Goal: Task Accomplishment & Management: Use online tool/utility

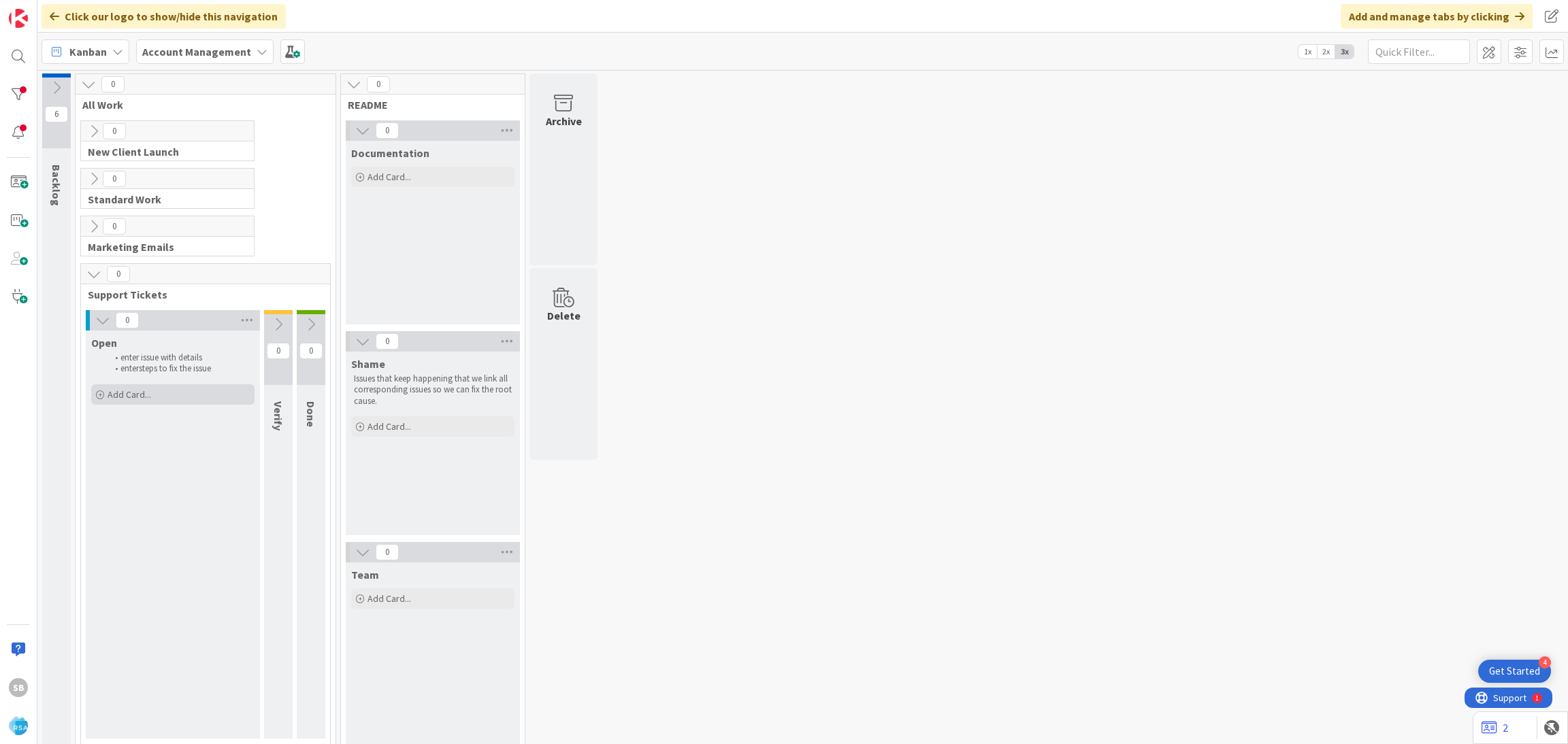
click at [134, 393] on span "Add Card..." at bounding box center [129, 394] width 43 height 12
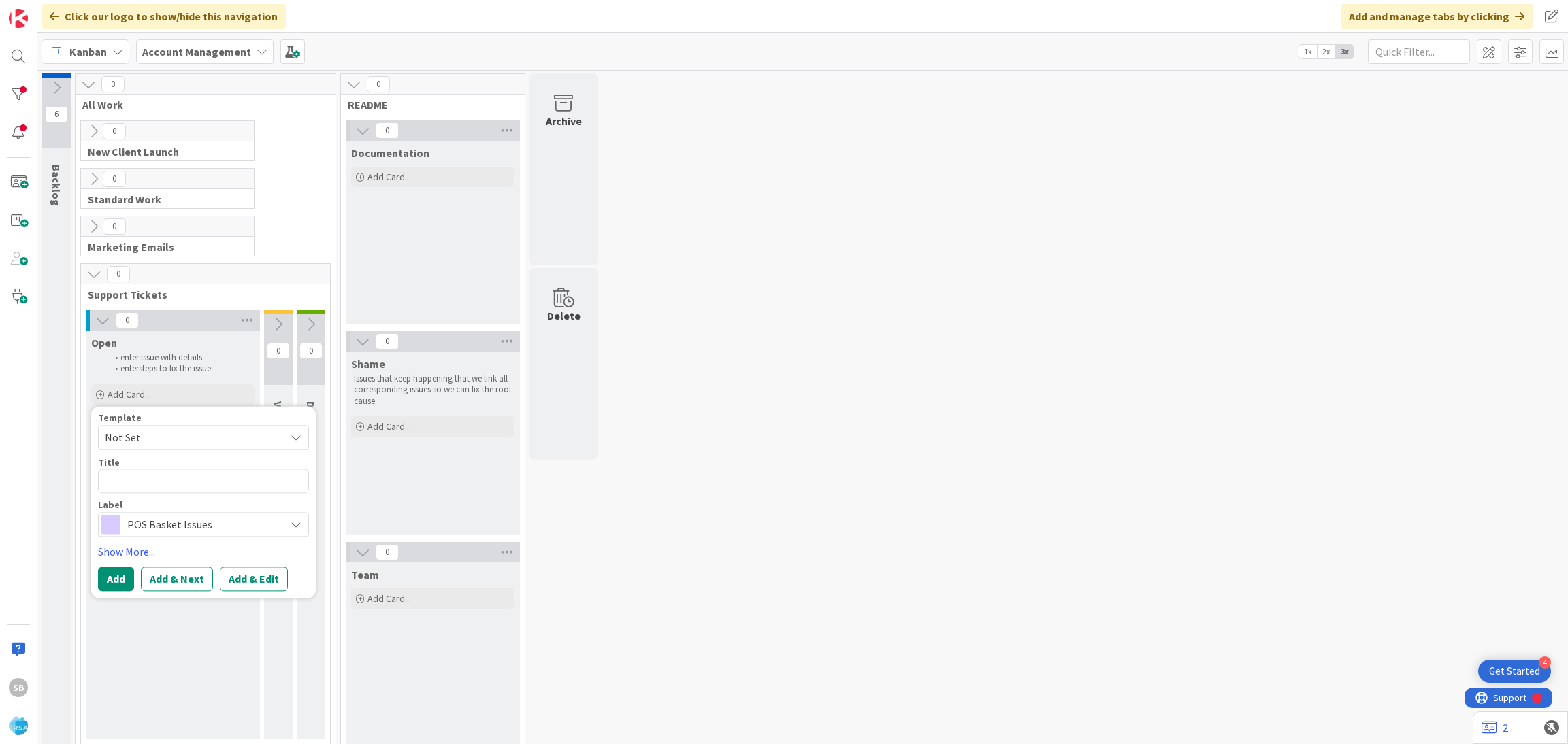
click at [141, 432] on span "Not Set" at bounding box center [189, 437] width 170 height 18
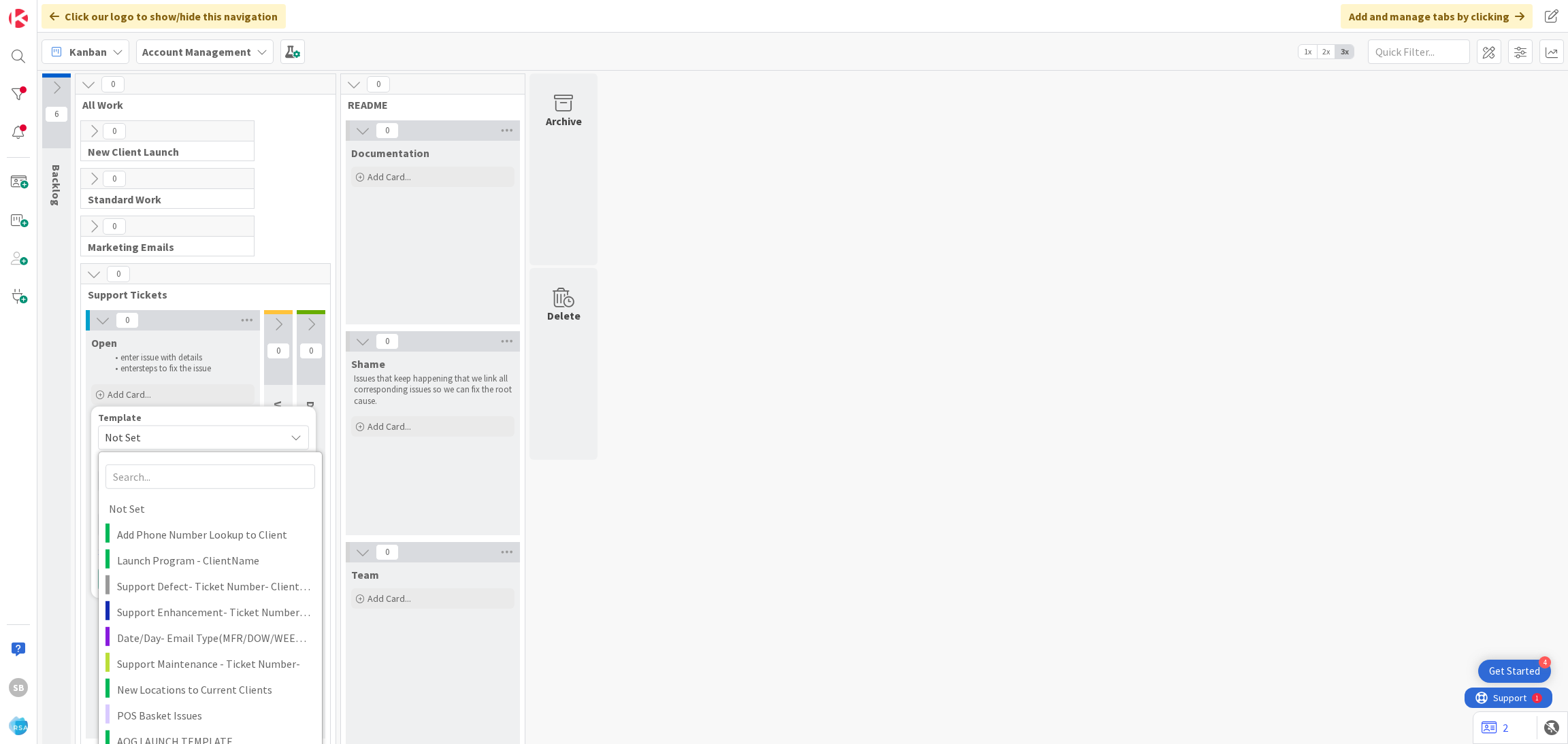
click at [635, 342] on div "6 Backlog 0 All Work 0 New Client Launch Process to track our 16 week launch pl…" at bounding box center [802, 417] width 1525 height 687
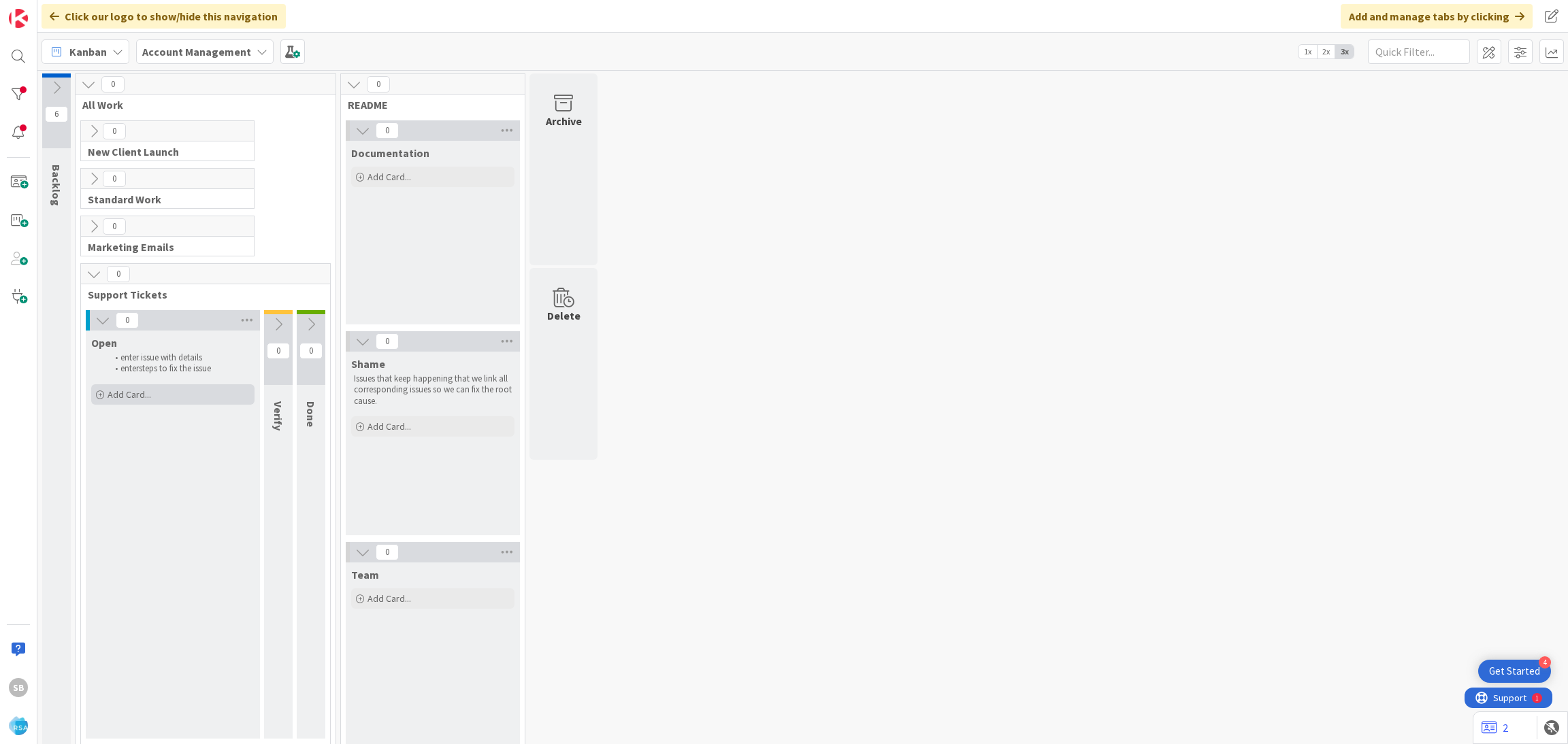
click at [160, 405] on div "Add Card..." at bounding box center [173, 395] width 163 height 20
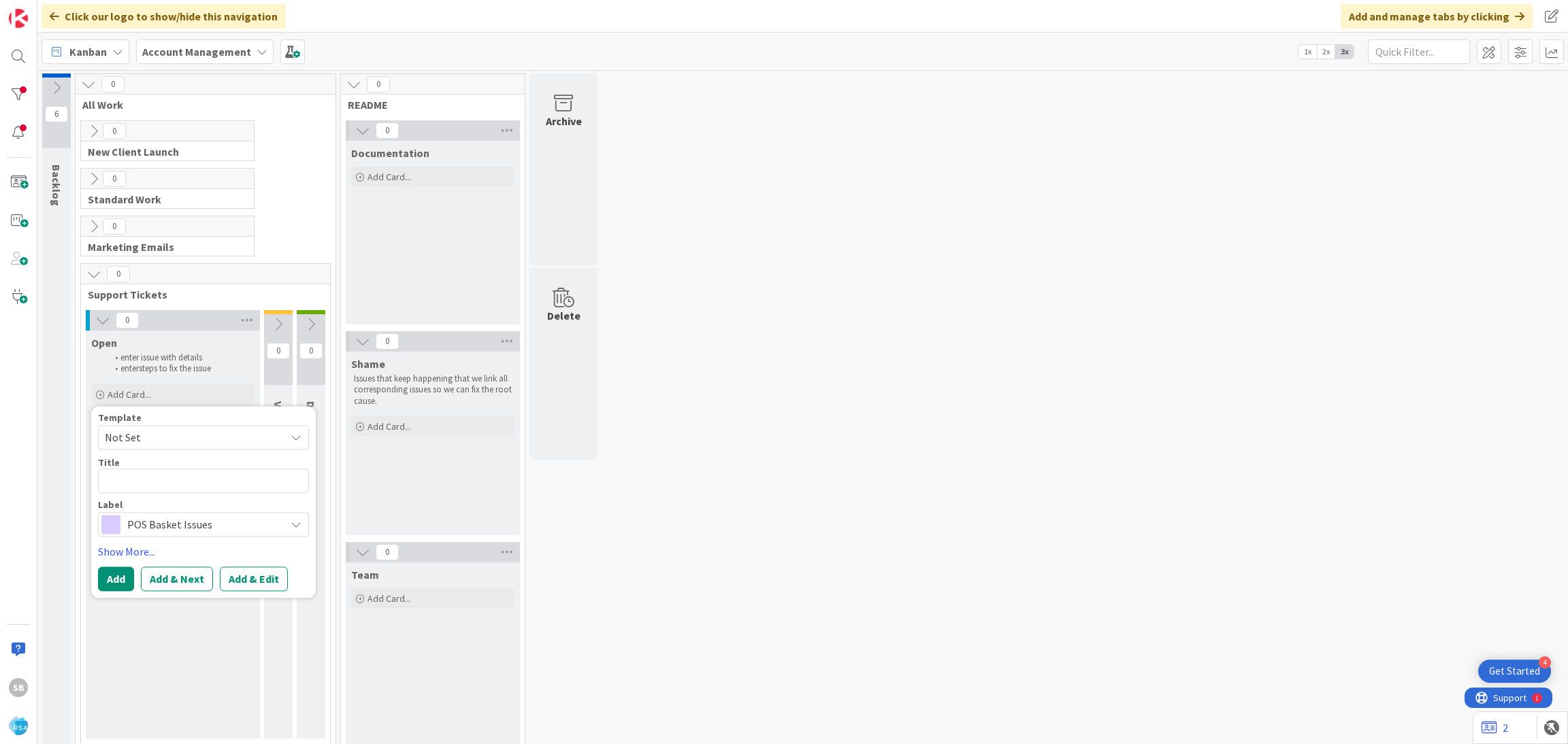
click at [140, 436] on span "Not Set" at bounding box center [189, 437] width 170 height 18
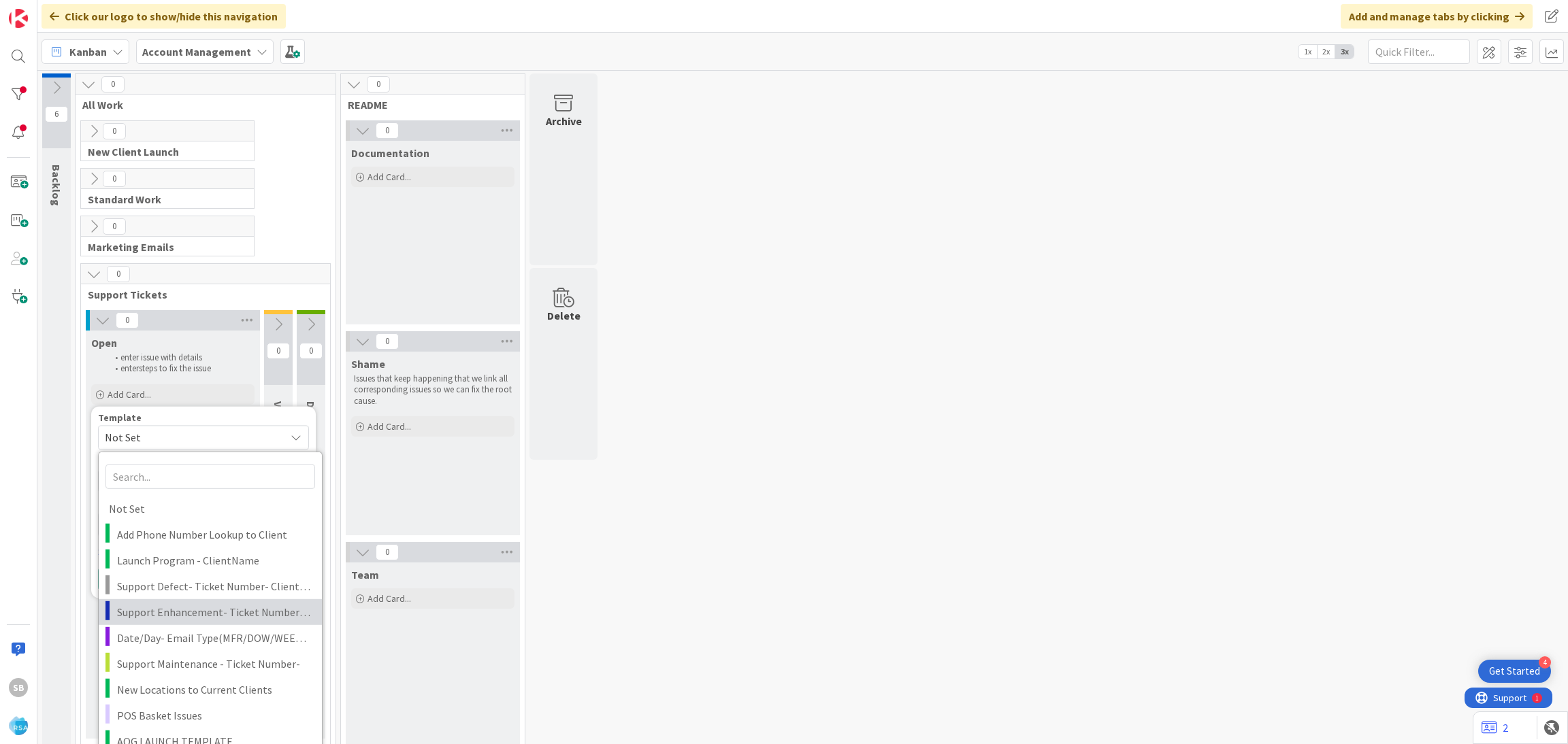
click at [209, 604] on span "Support Enhancement- Ticket Number- Client Name- Product Name" at bounding box center [214, 611] width 195 height 18
type textarea "x"
type textarea "Support Enhancement- Ticket Number- Client Name- Product Name"
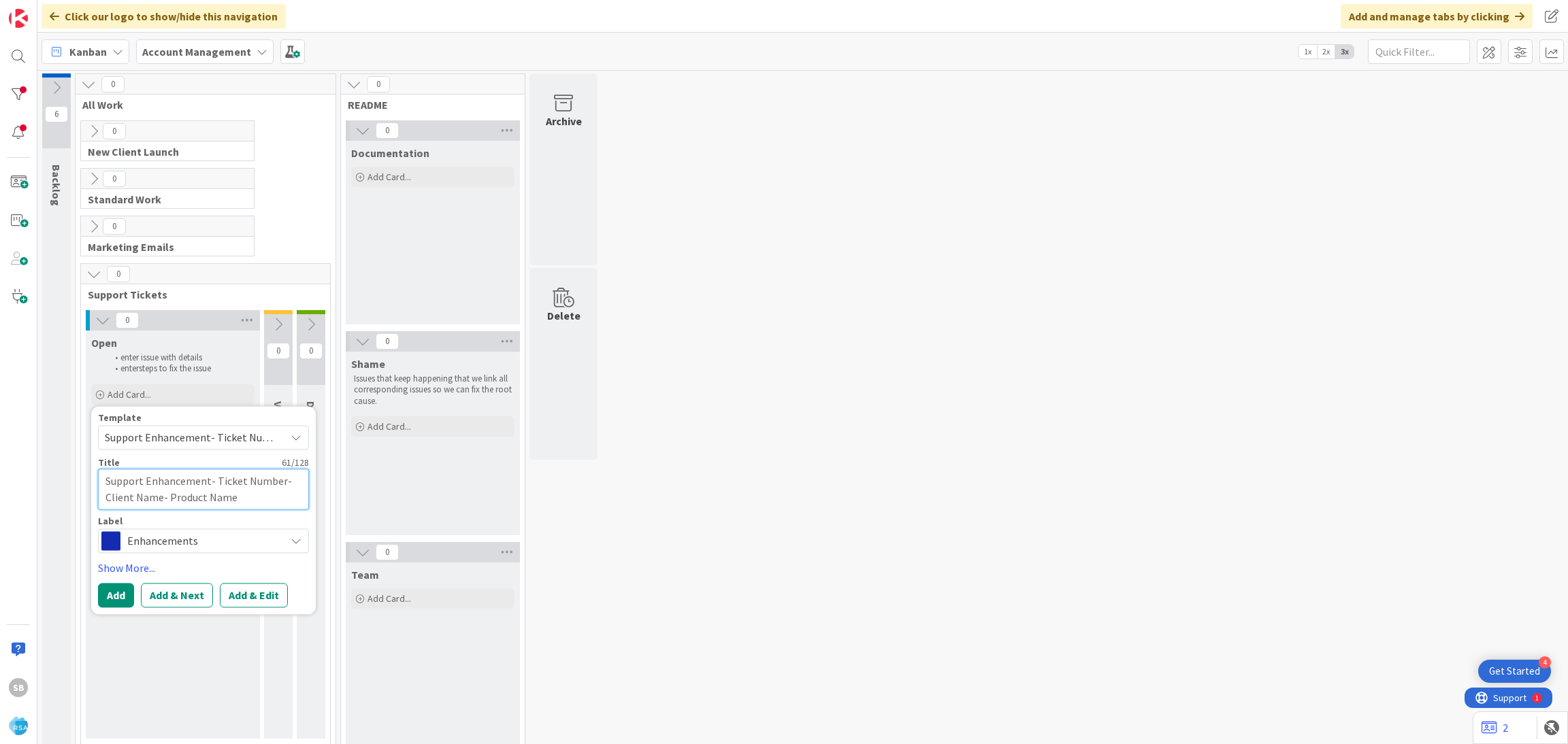
drag, startPoint x: 214, startPoint y: 483, endPoint x: 255, endPoint y: 504, distance: 46.1
click at [255, 504] on textarea "Support Enhancement- Ticket Number- Client Name- Product Name" at bounding box center [203, 489] width 211 height 41
type textarea "x"
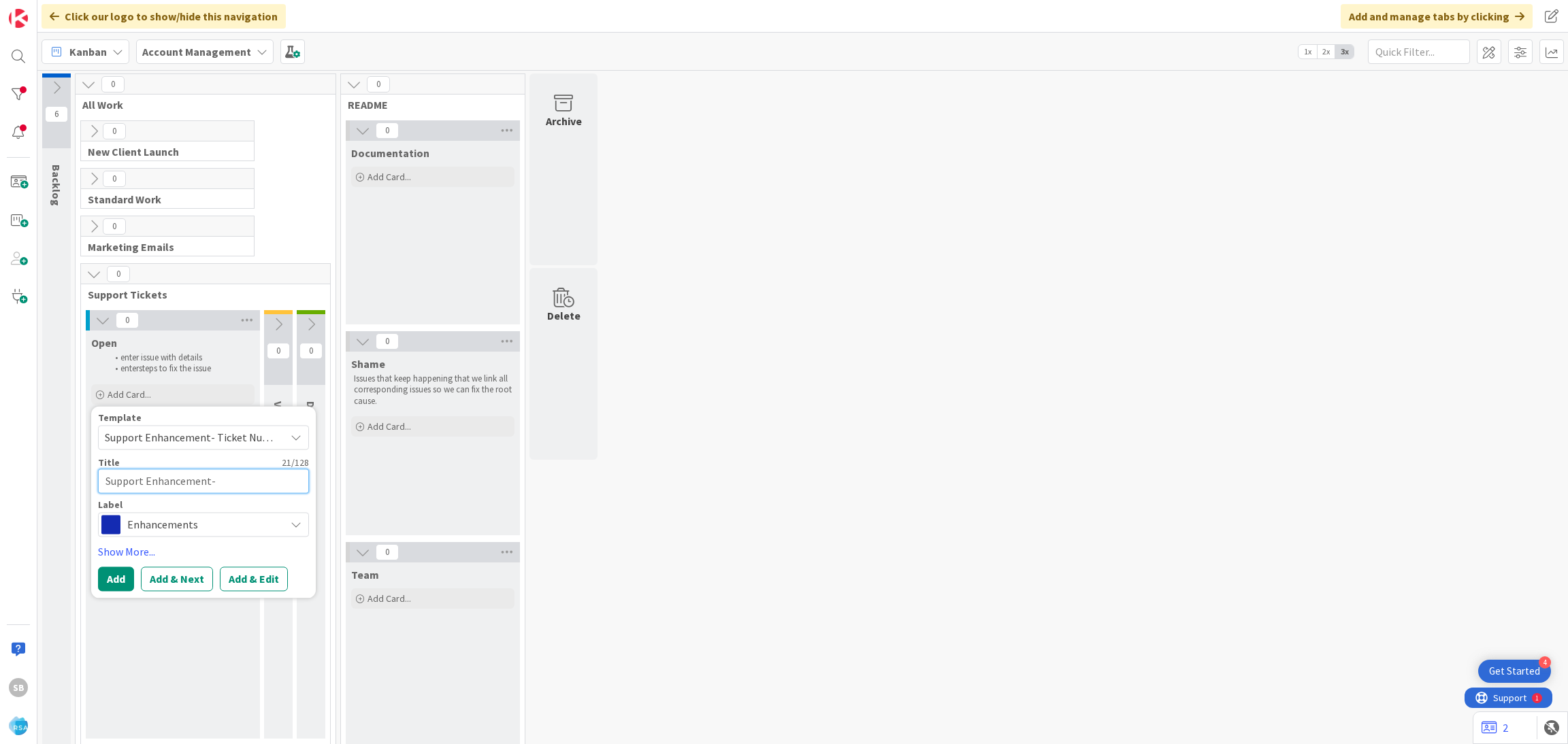
type textarea "Support Enhancement-"
paste textarea "317279"
type textarea "x"
type textarea "Support Enhancement- 317279"
type textarea "x"
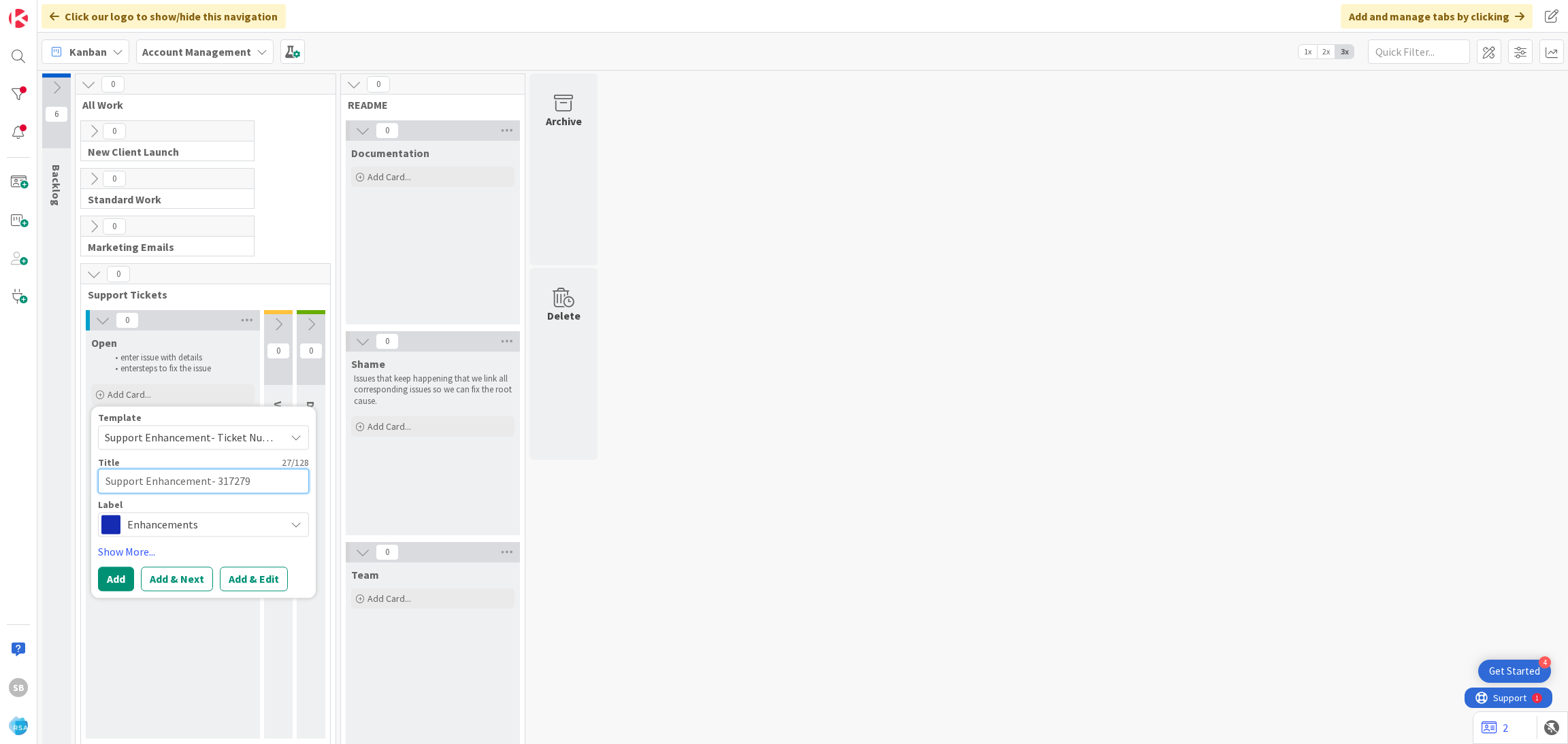
type textarea "Support Enhancement- 317279"
type textarea "x"
type textarea "Support Enhancement- 317279 -"
type textarea "x"
type textarea "Support Enhancement- 317279 -"
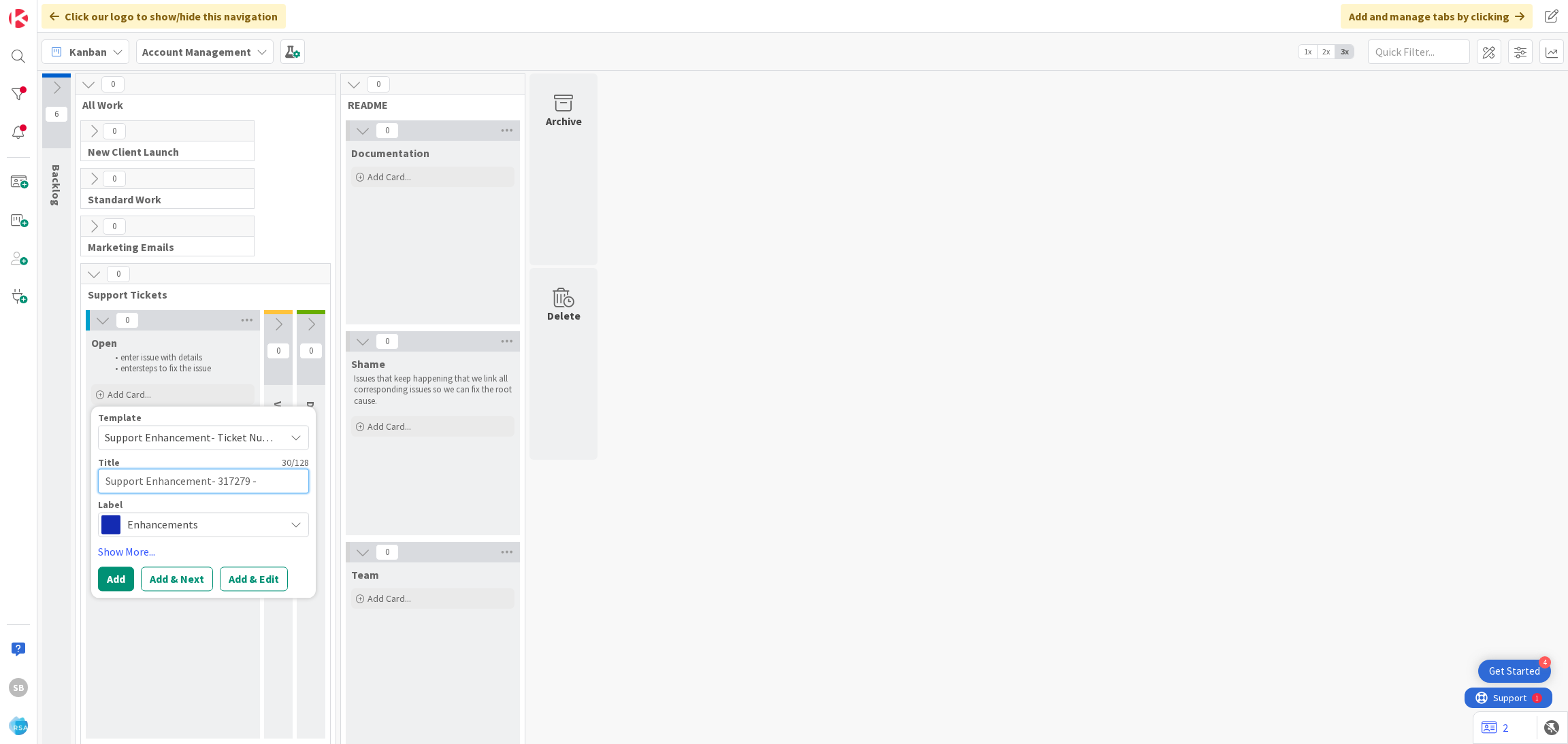
paste textarea "Gloriosos"
type textarea "x"
type textarea "Support Enhancement- 317279 - Gloriosos"
type textarea "x"
type textarea "Support Enhancement- 317279 - Gloriosos"
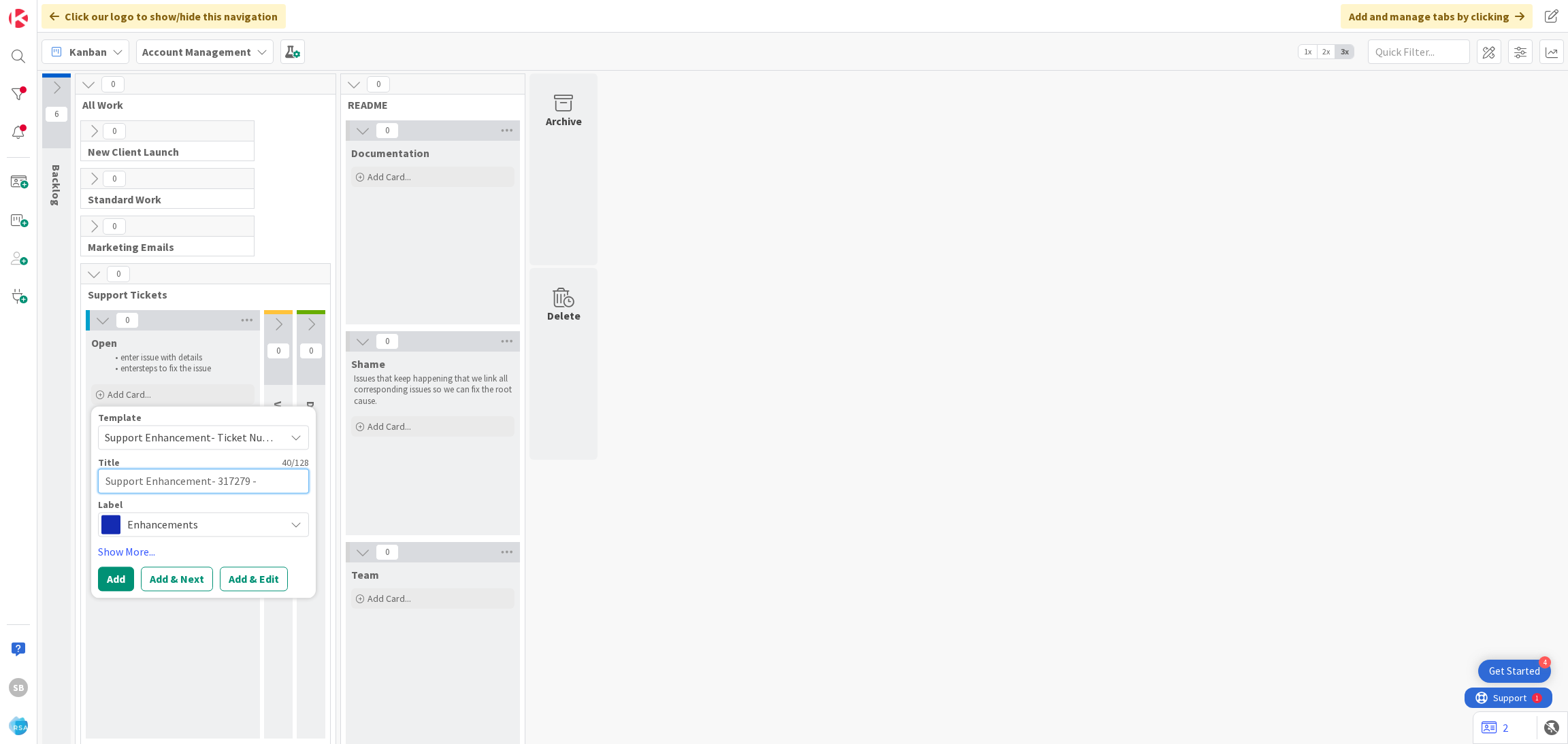
type textarea "x"
type textarea "Support Enhancement- 317279 - Gloriosos -"
type textarea "x"
type textarea "Support Enhancement- 317279 - Gloriosos -"
paste textarea "Glorioso's phone number format"
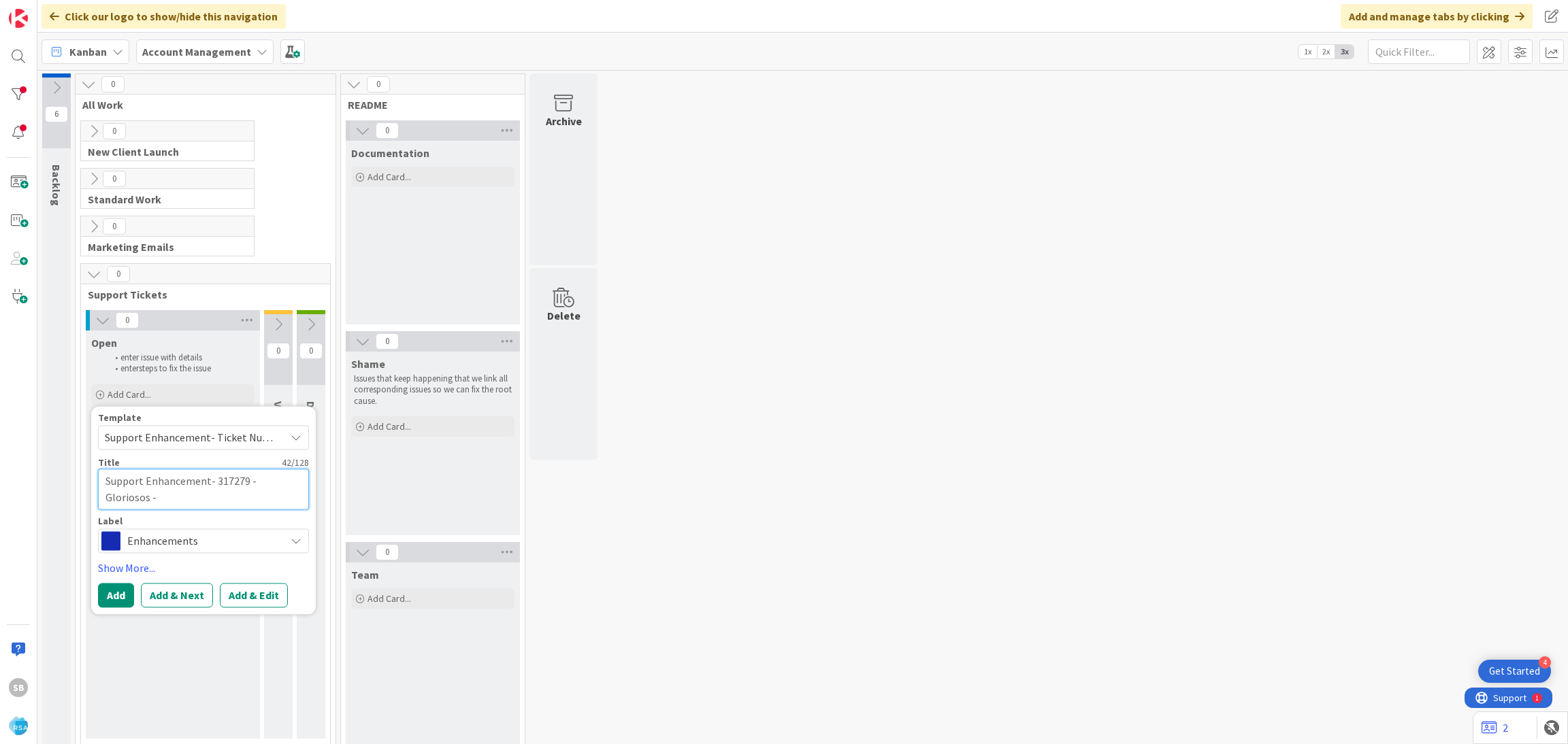
type textarea "x"
type textarea "Support Enhancement- 317279 - Gloriosos - Glorioso's phone number format"
type textarea "x"
type textarea "Support Enhancement- 317279 - Gloriosos - Glorioso's phone number format"
type textarea "x"
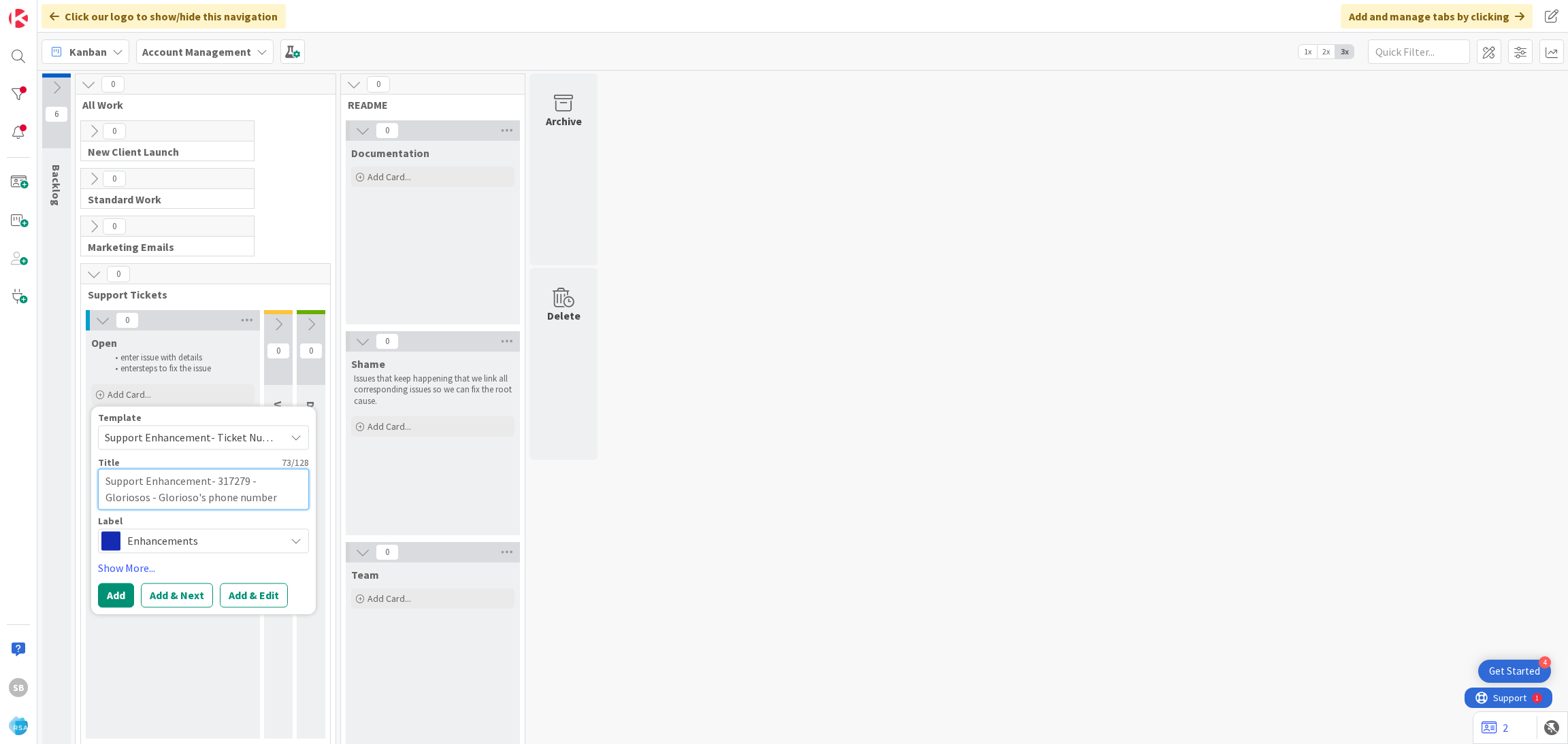
type textarea "Support Enhancement- 317279 - Gloriosos - Glorioso's phone number format 0"
type textarea "x"
type textarea "Support Enhancement- 317279 - Gloriosos - Glorioso's phone number format 0"
type textarea "x"
type textarea "Support Enhancement- 317279 - Gloriosos - Glorioso's phone number format 0"
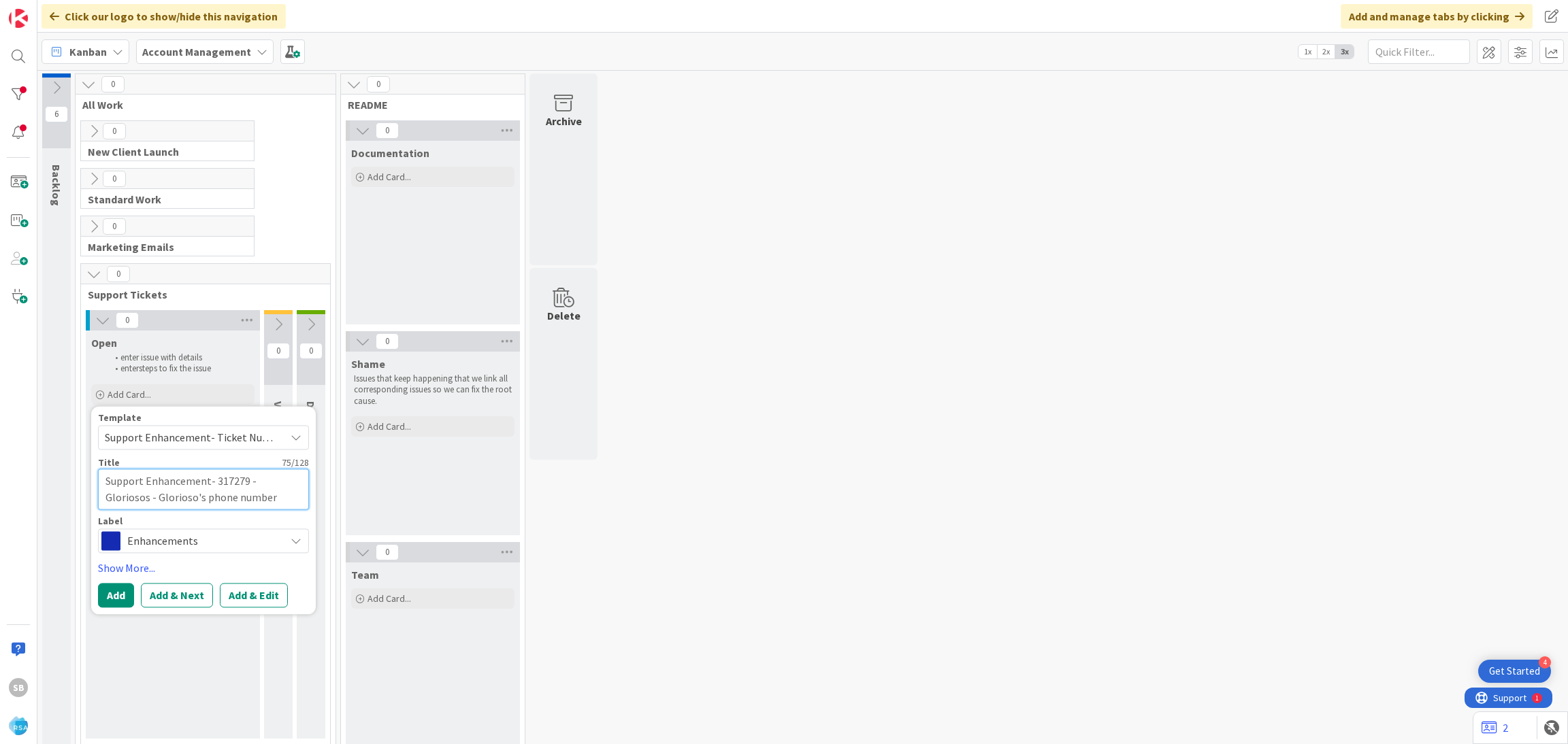
type textarea "x"
type textarea "Support Enhancement- 317279 - Gloriosos - Glorioso's phone number format"
type textarea "x"
type textarea "Support Enhancement- 317279 - Gloriosos - Glorioso's phone number format -"
type textarea "x"
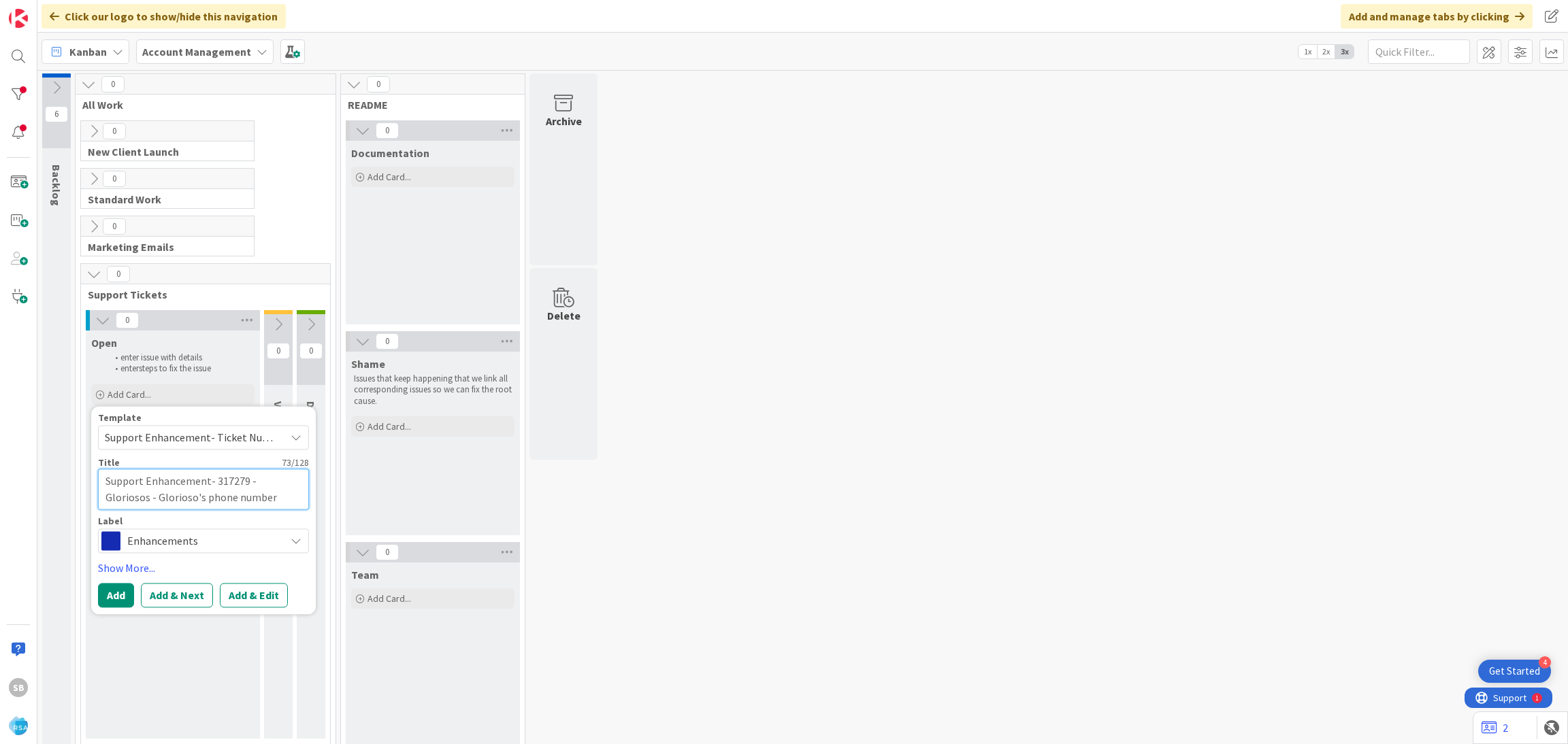
type textarea "Support Enhancement- 317279 - Gloriosos - Glorioso's phone number format -"
type textarea "x"
type textarea "Support Enhancement- 317279 - Gloriosos - Glorioso's phone number format - A"
type textarea "x"
type textarea "Support Enhancement- 317279 - Gloriosos - Glorioso's phone number format - AO"
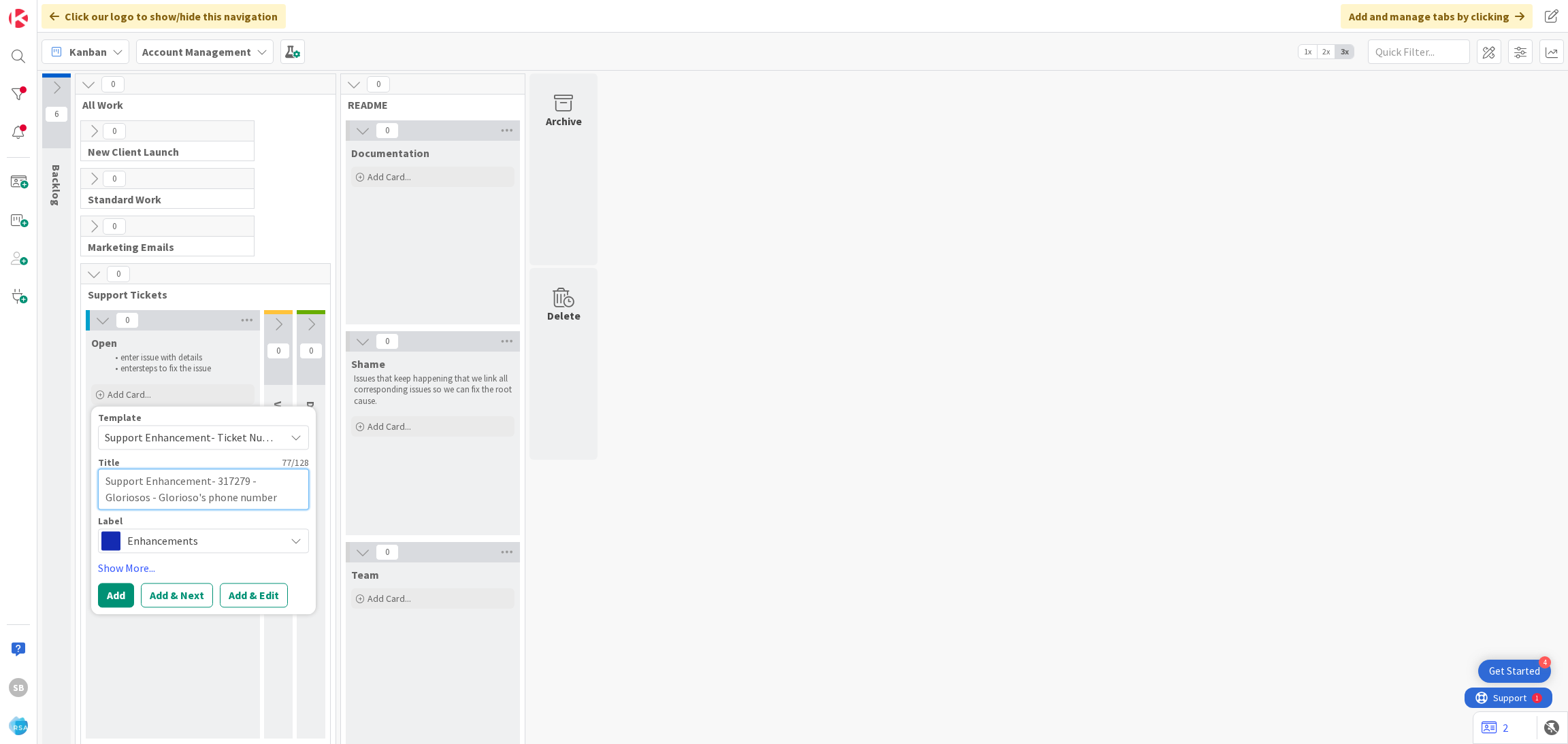
type textarea "x"
type textarea "Support Enhancement- 317279 - Gloriosos - Glorioso's phone number format - AOG"
click at [263, 591] on button "Add & Edit" at bounding box center [254, 594] width 68 height 25
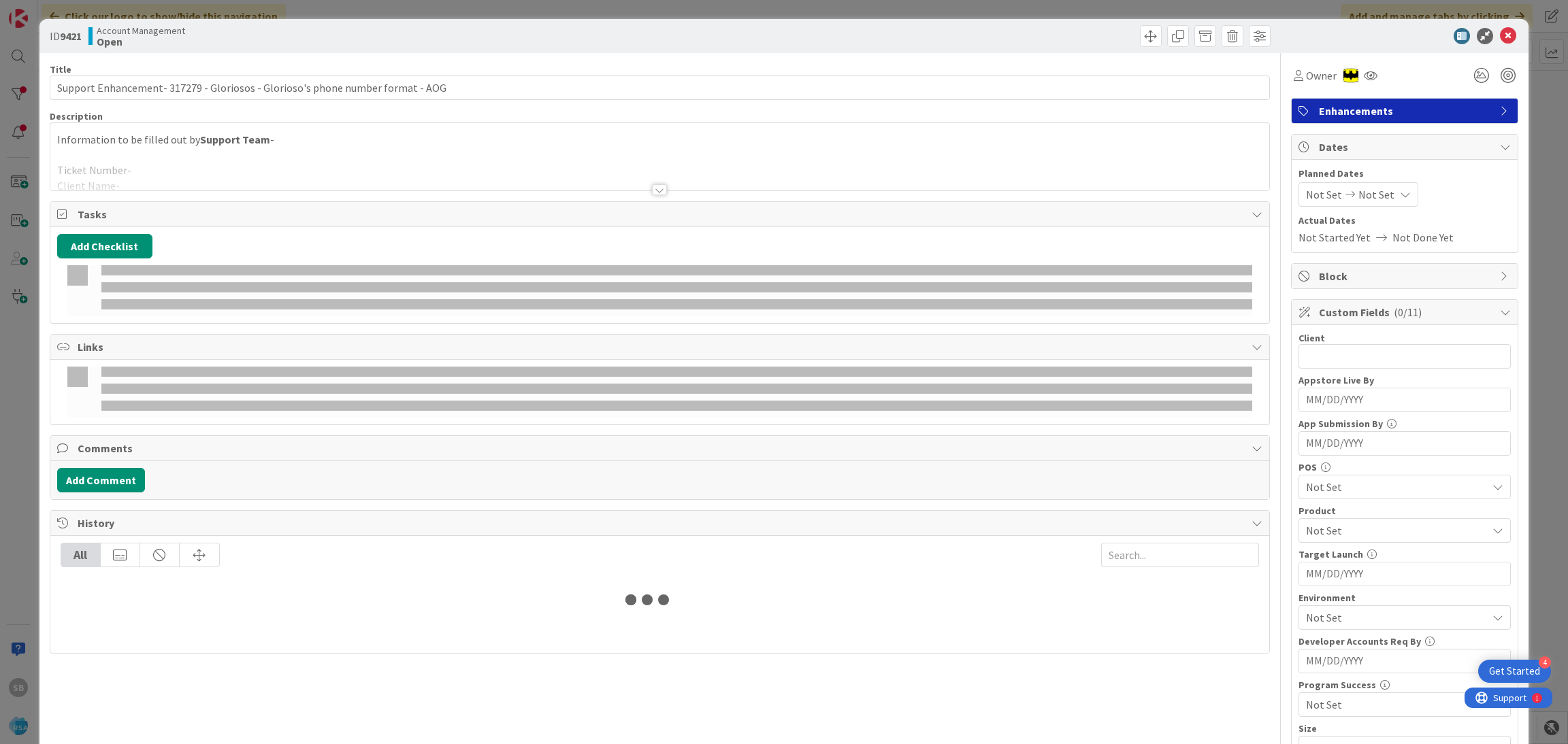
click at [394, 140] on p "Information to be filled out by Support Team -" at bounding box center [661, 140] width 1206 height 16
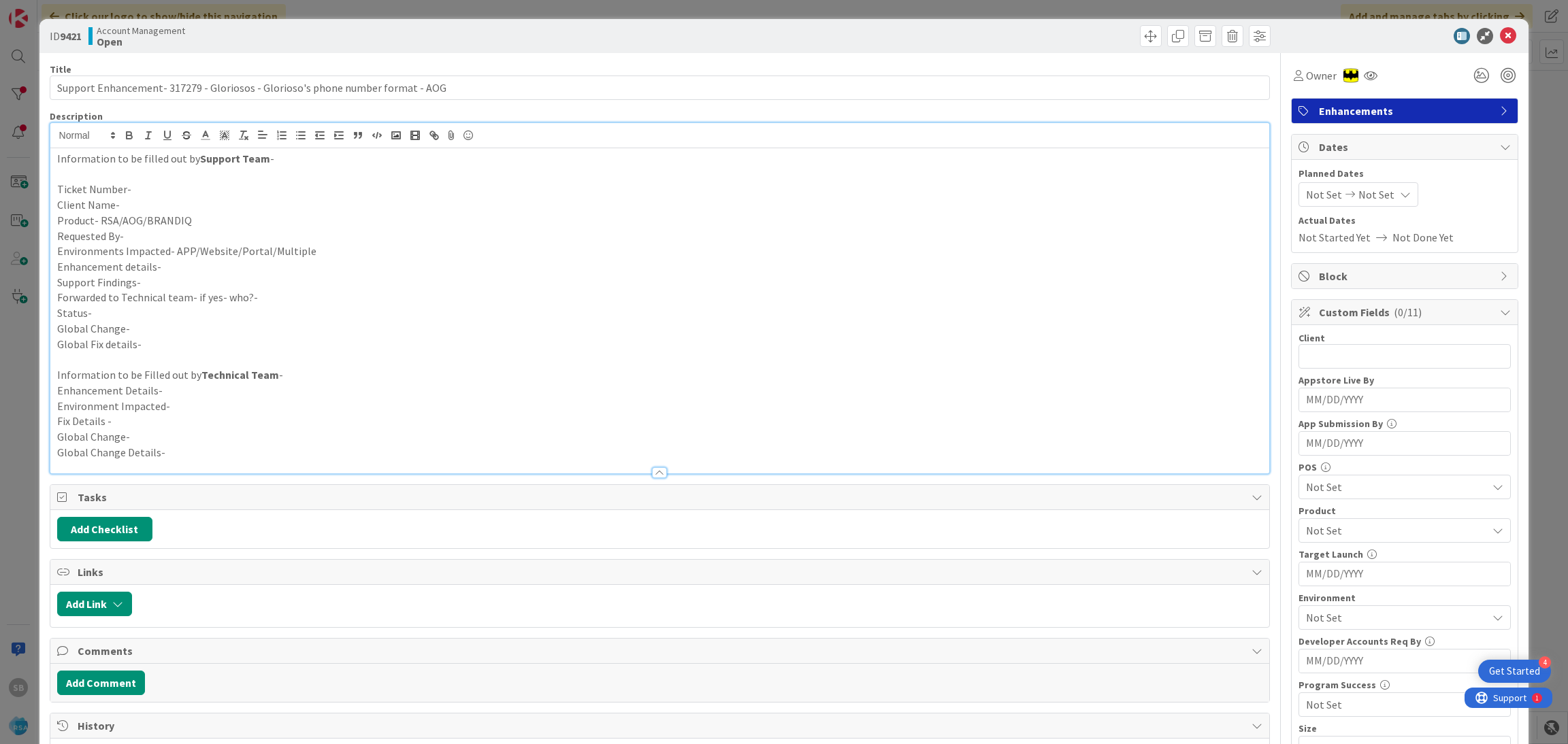
click at [195, 177] on p at bounding box center [661, 174] width 1206 height 16
click at [165, 195] on p "Ticket Number-" at bounding box center [661, 189] width 1206 height 16
click at [152, 205] on p "Client Name-" at bounding box center [661, 205] width 1206 height 16
click at [234, 217] on p "Product- RSA/AOG/BRANDIQ" at bounding box center [661, 221] width 1206 height 16
click at [181, 237] on p "Requested By-" at bounding box center [661, 236] width 1206 height 16
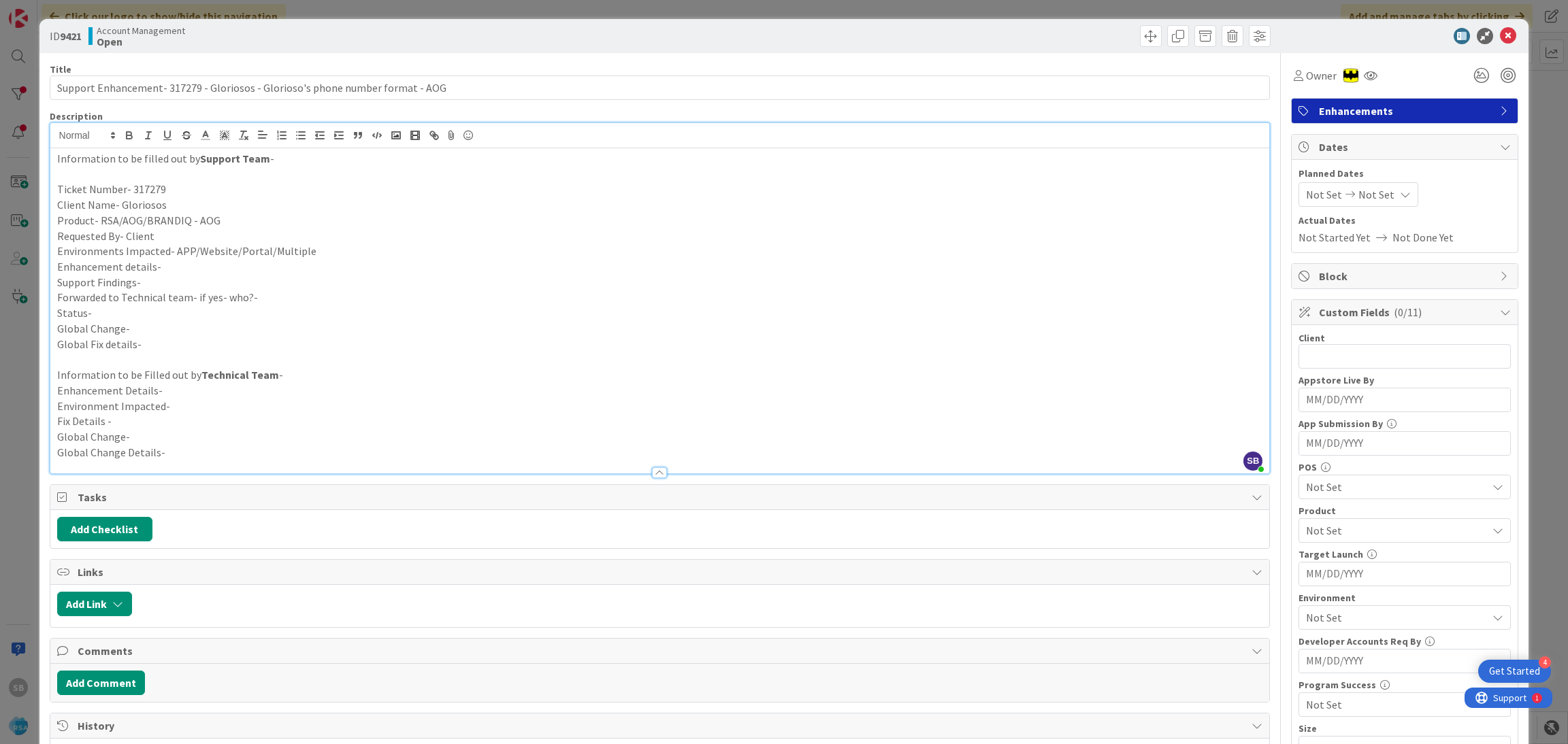
click at [194, 270] on p "Enhancement details-" at bounding box center [661, 267] width 1206 height 16
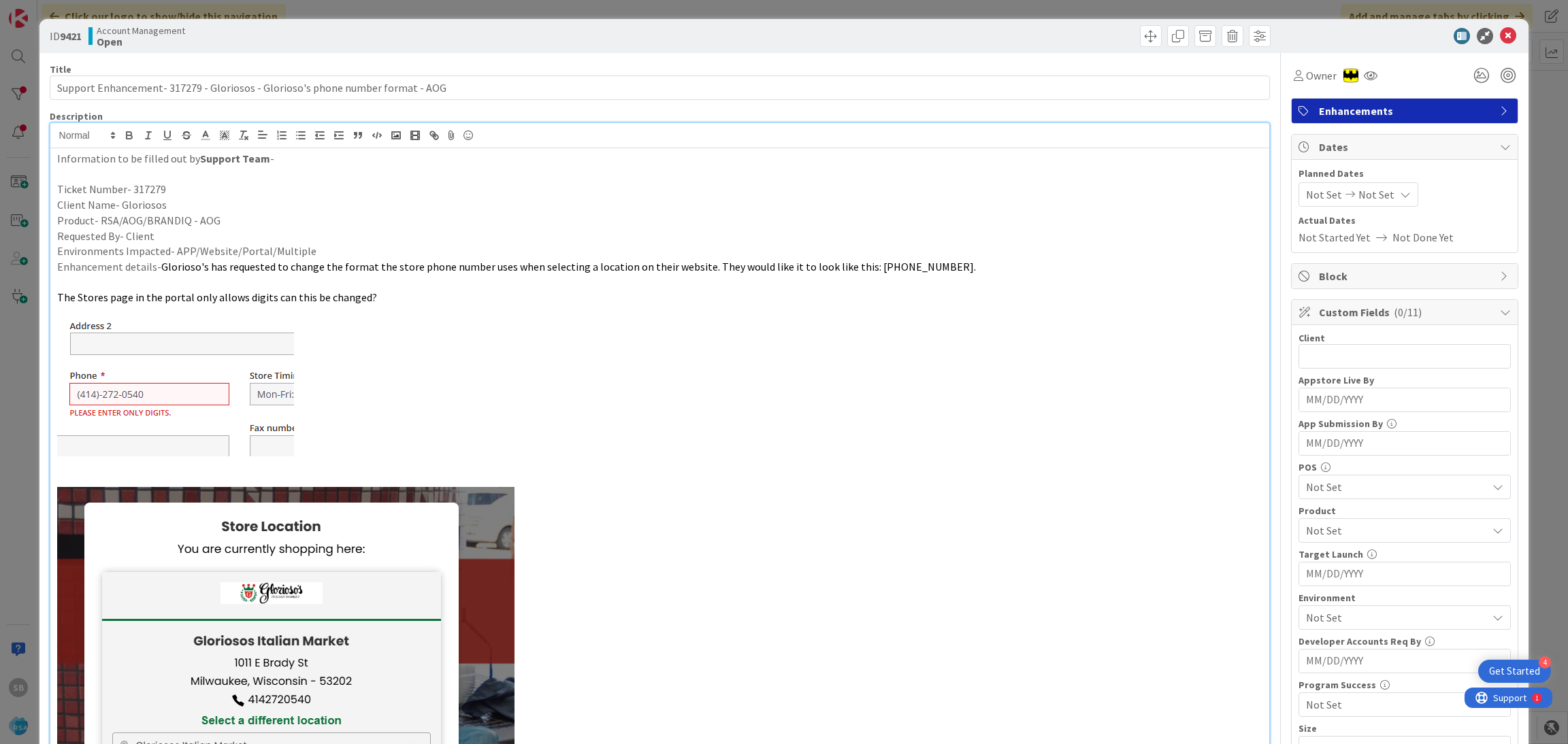
scroll to position [122, 0]
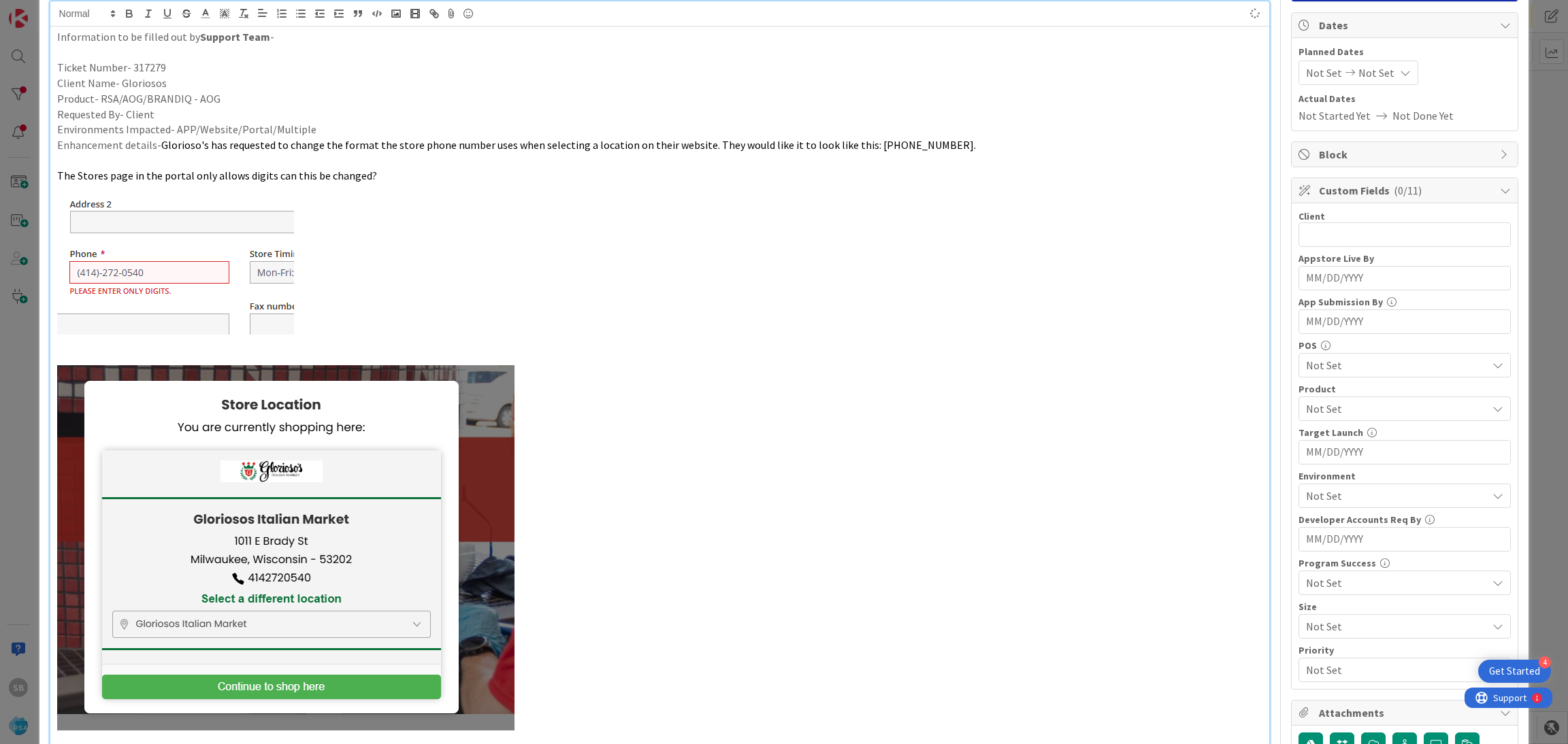
click at [334, 120] on p "Requested By- Client" at bounding box center [661, 114] width 1206 height 16
click at [327, 134] on p "Environments Impacted- APP/Website/Portal/Multiple" at bounding box center [661, 129] width 1206 height 16
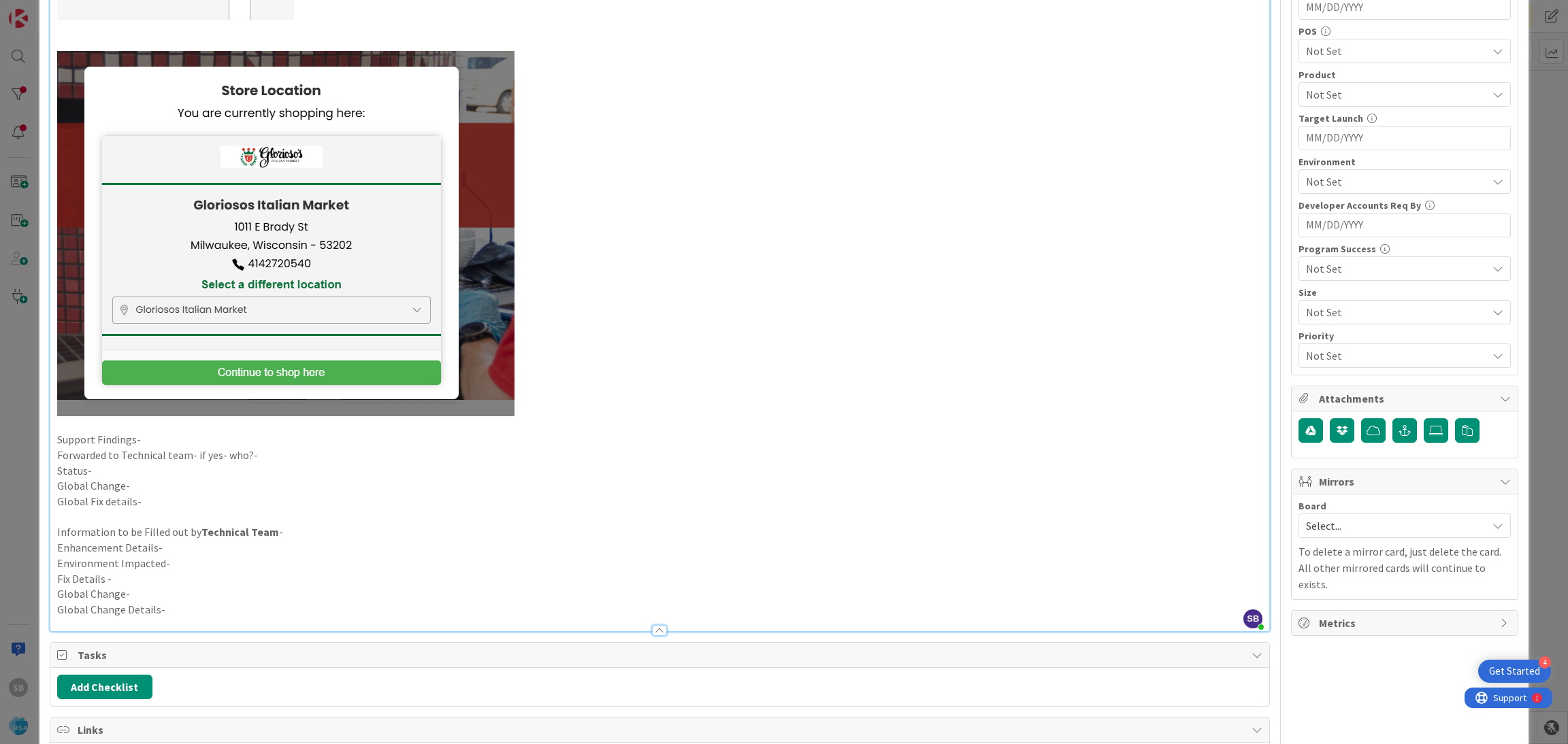
scroll to position [468, 0]
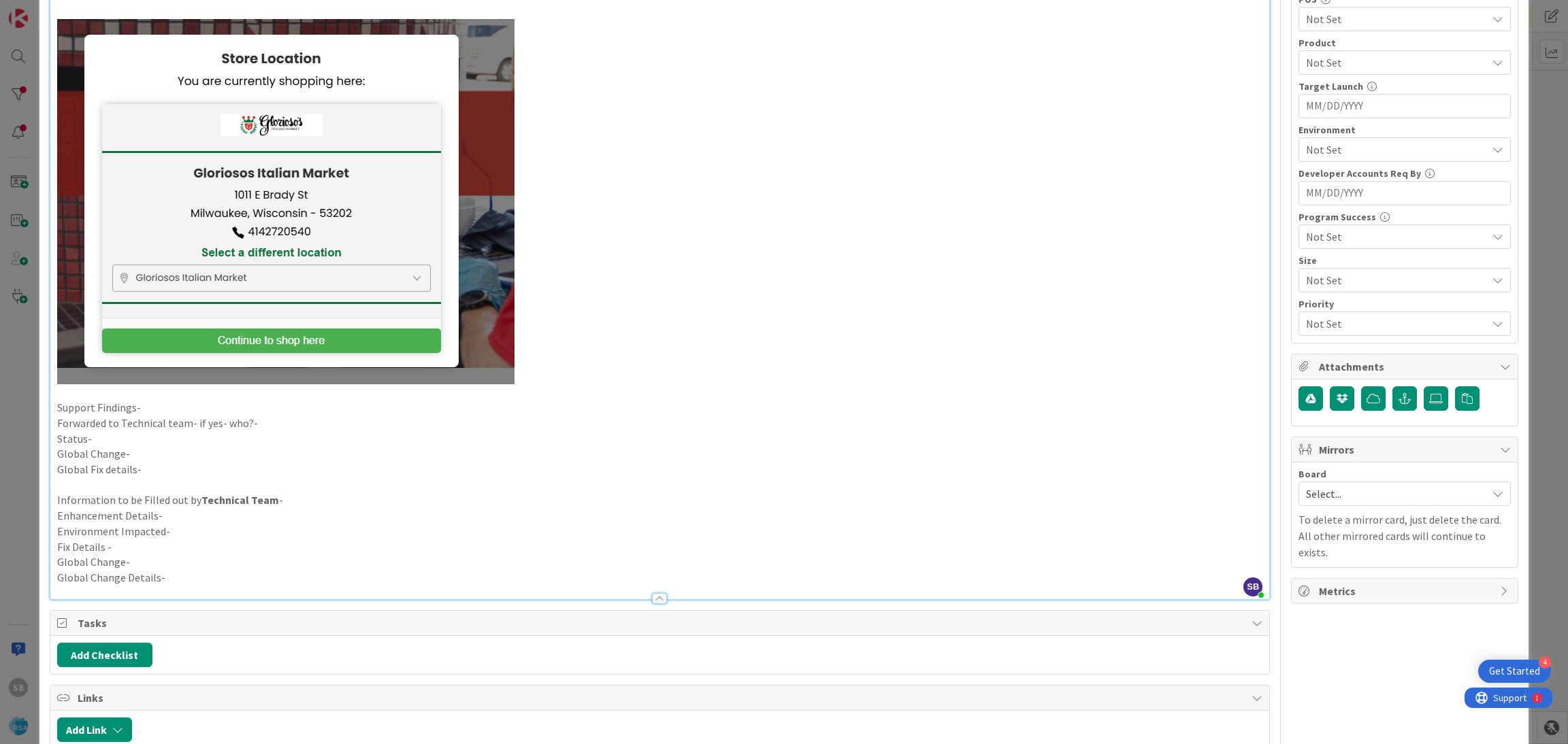
click at [123, 406] on p "Support Findings-" at bounding box center [661, 408] width 1206 height 16
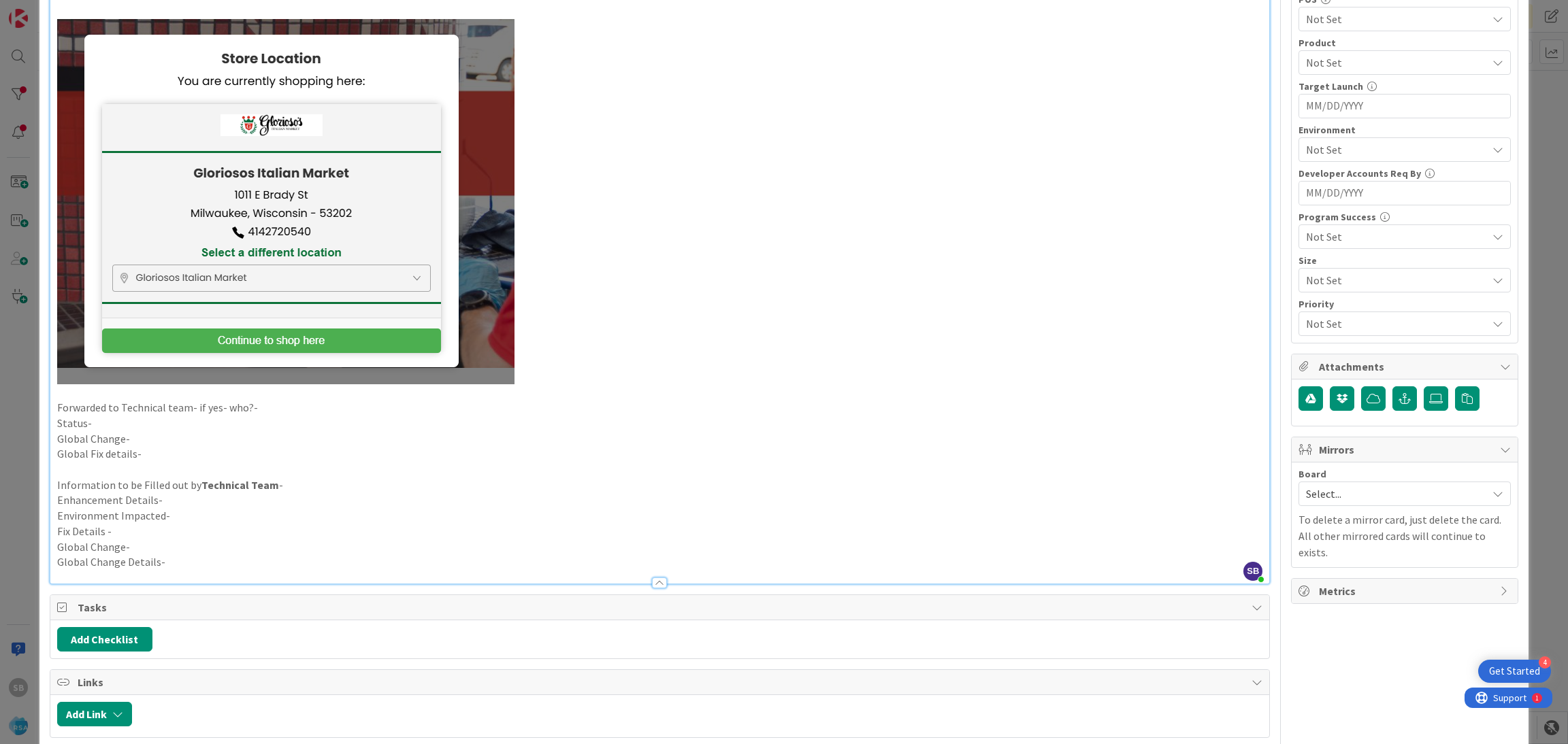
click at [275, 400] on p "Forwarded to Technical team- if yes- who?-" at bounding box center [661, 408] width 1206 height 16
click at [183, 417] on p "Status-" at bounding box center [661, 424] width 1206 height 16
click at [259, 405] on p "Forwarded to Technical team- if yes- who?- Anil" at bounding box center [661, 408] width 1206 height 16
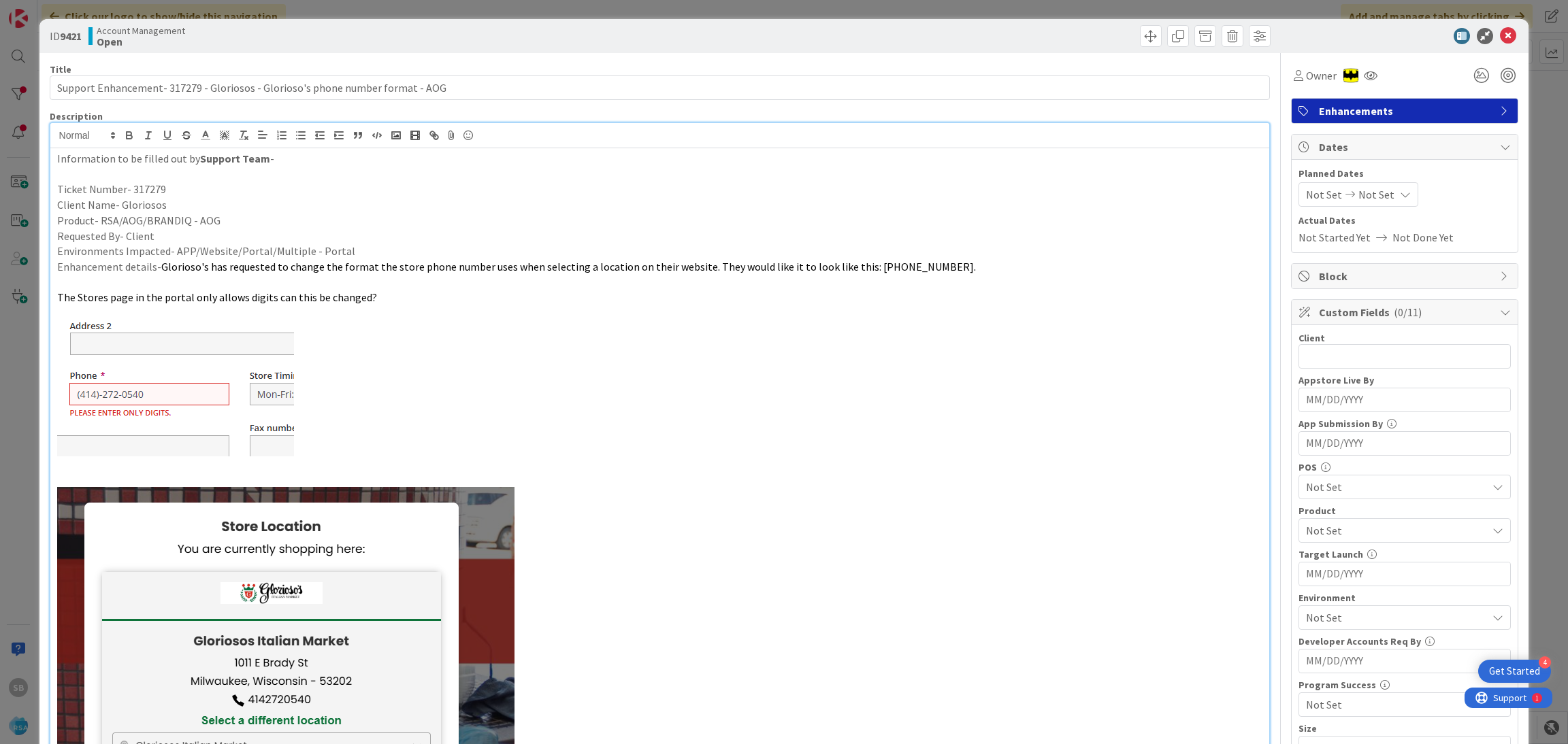
click at [1315, 196] on span "Not Set" at bounding box center [1324, 194] width 36 height 16
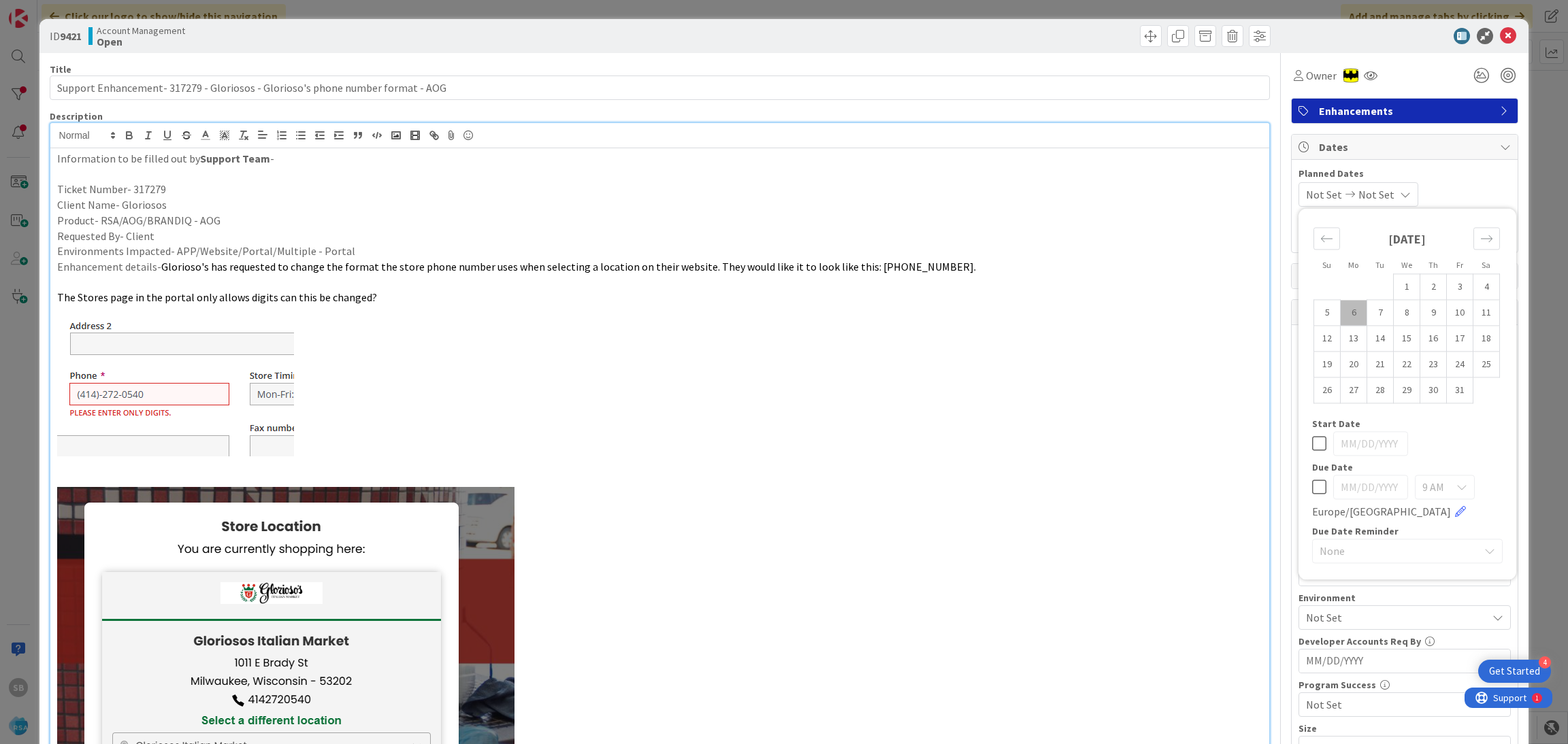
click at [1346, 316] on td "6" at bounding box center [1353, 313] width 26 height 26
click at [1320, 244] on icon "Move backward to switch to the previous month." at bounding box center [1326, 238] width 13 height 13
click at [1341, 392] on td "29" at bounding box center [1353, 391] width 26 height 26
type input "[DATE]"
click at [1480, 235] on icon "Move forward to switch to the next month." at bounding box center [1486, 238] width 13 height 13
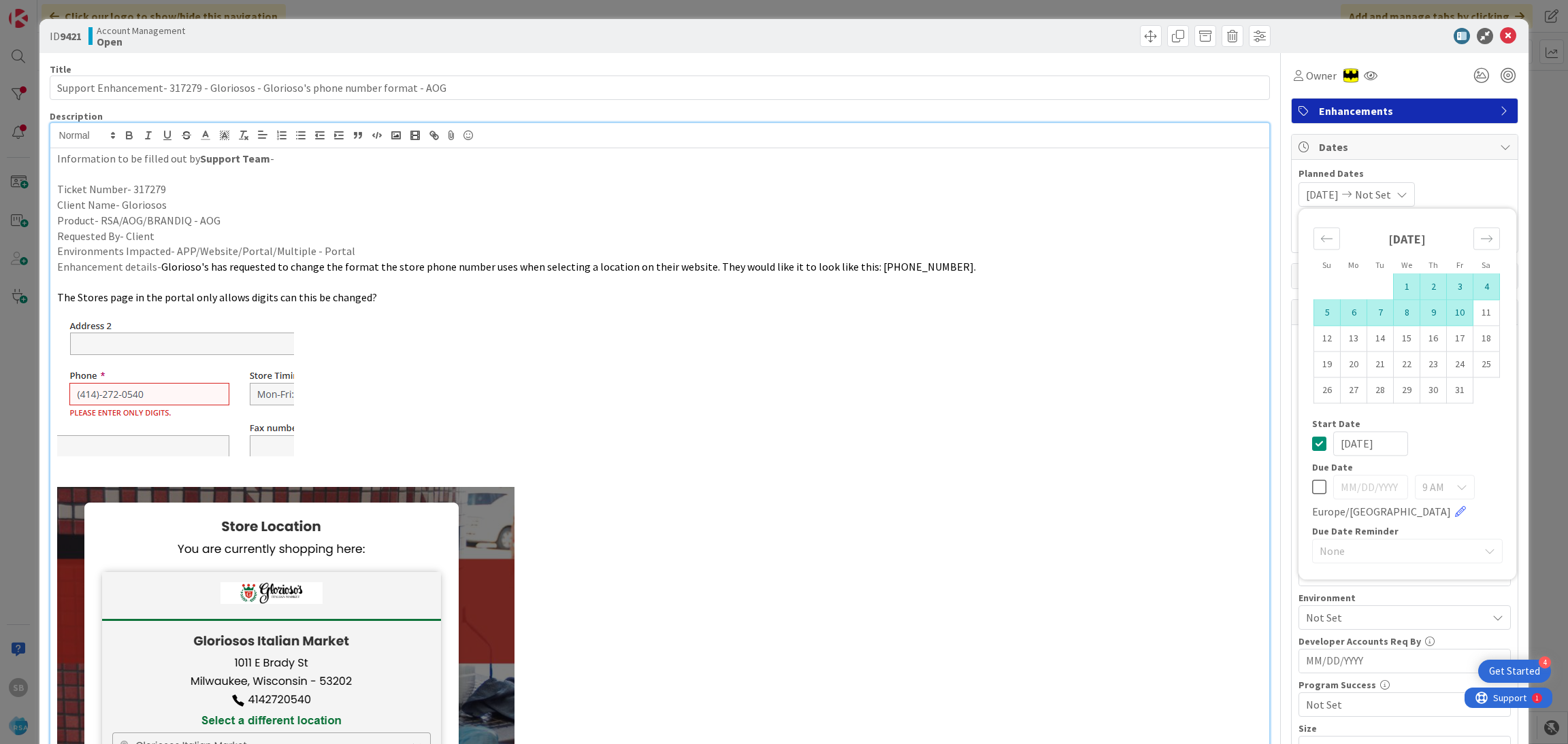
click at [1446, 312] on td "10" at bounding box center [1459, 313] width 26 height 26
type input "[DATE]"
click at [1469, 200] on div "[DATE] [DATE] Su Mo Tu We Th Fr Sa [DATE] 1 2 3 4 5 6 7 8 9 10 11 12 13 14 15 1…" at bounding box center [1404, 194] width 212 height 25
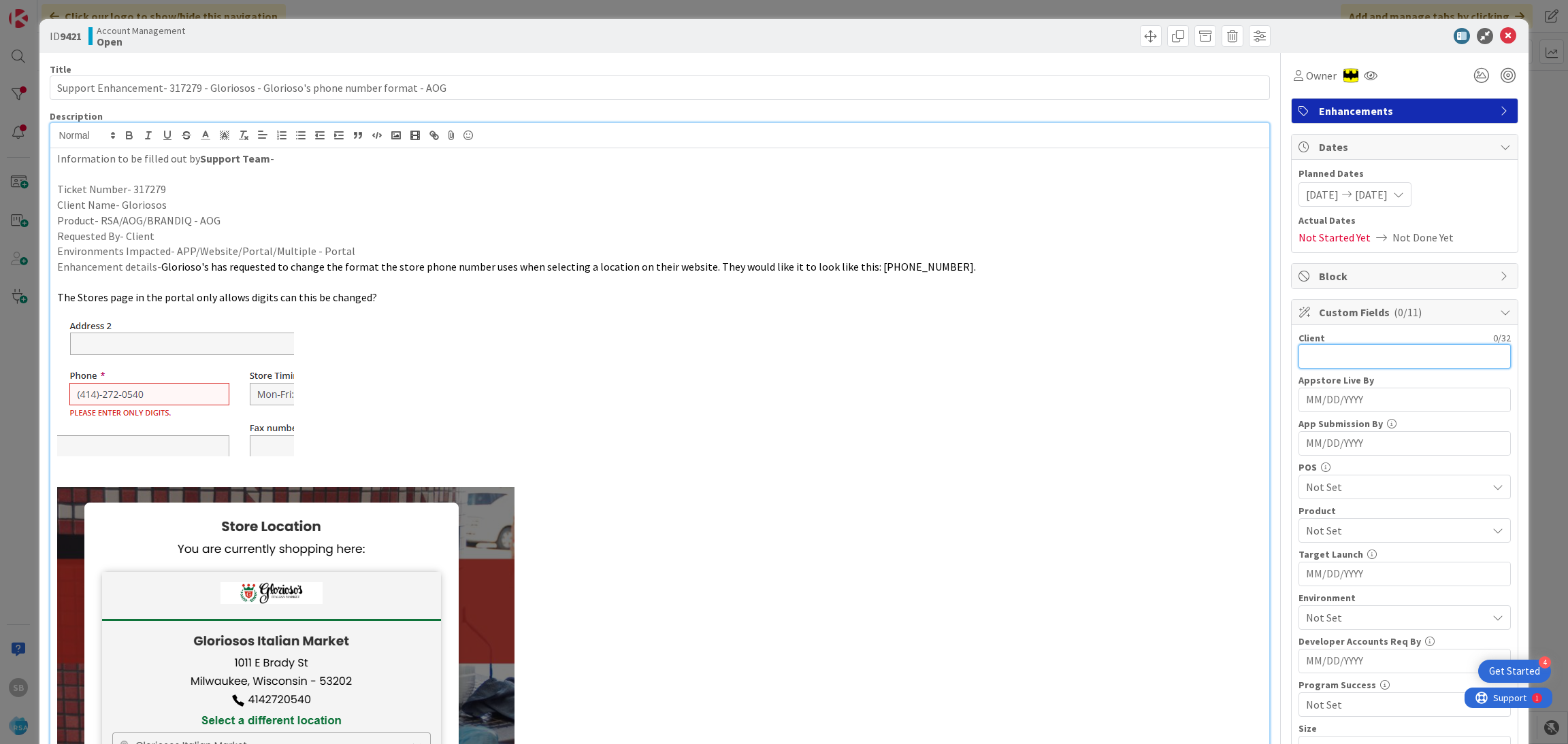
click at [1349, 351] on input "text" at bounding box center [1404, 356] width 212 height 25
type input "Gloriosos"
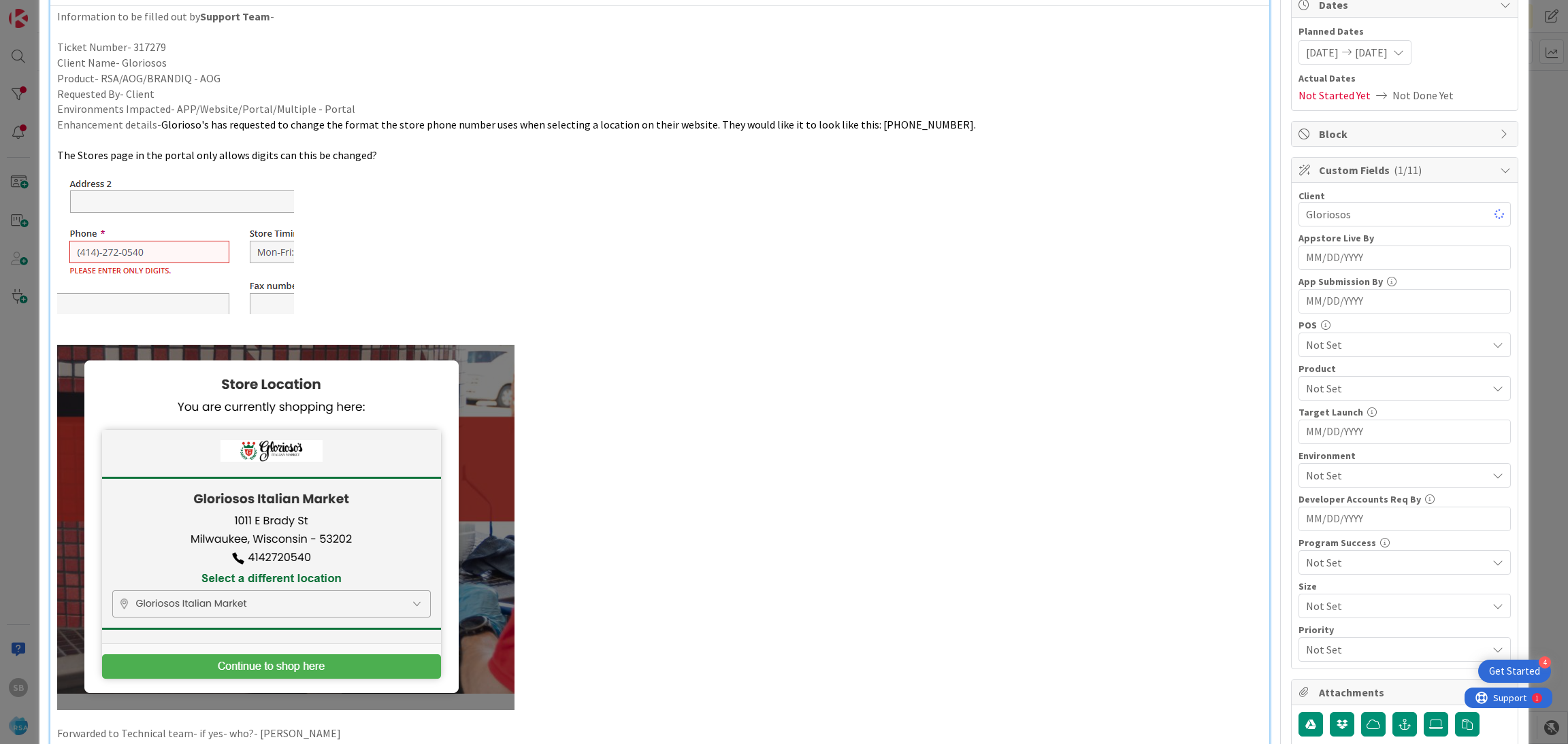
scroll to position [152, 0]
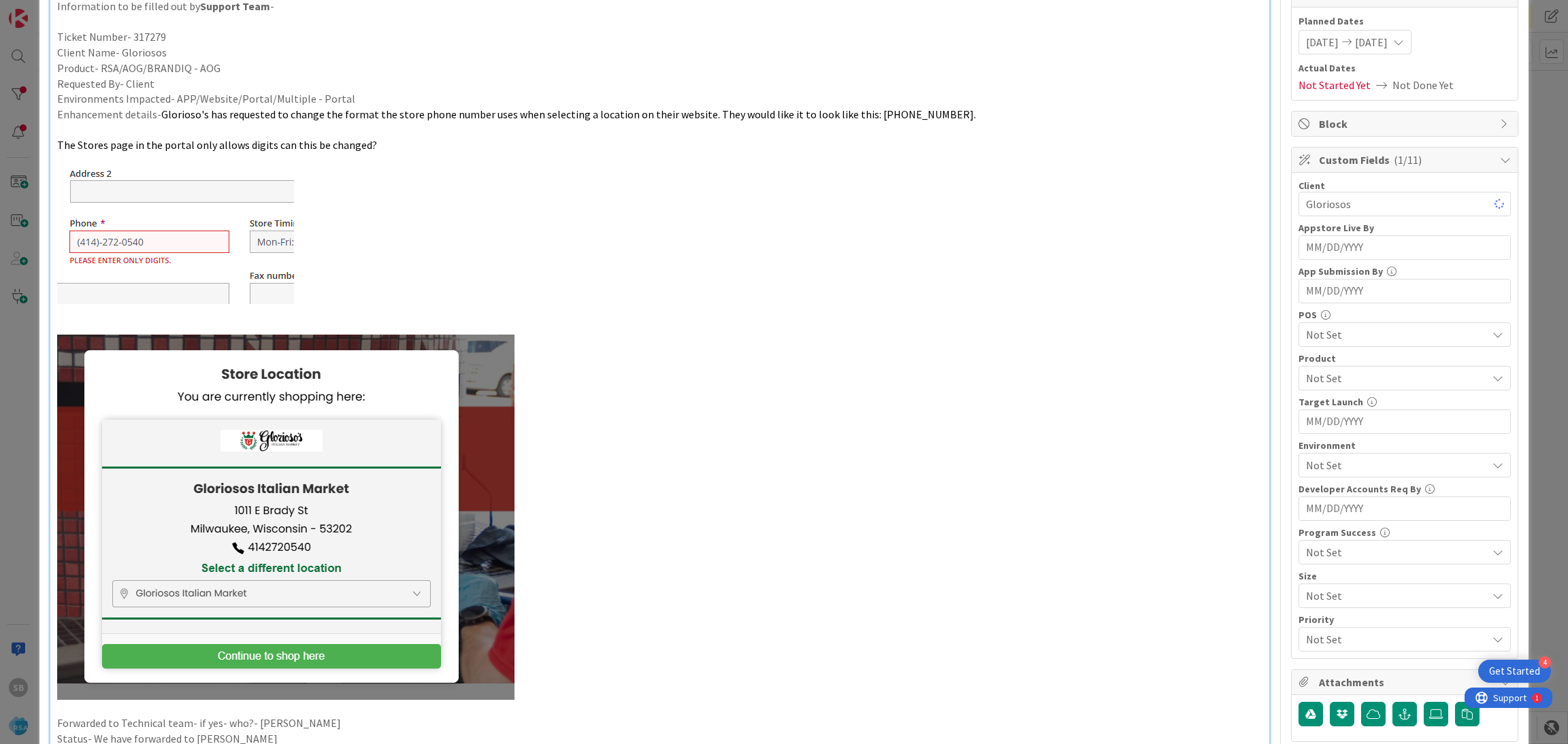
click at [1329, 373] on span "Not Set" at bounding box center [1396, 378] width 181 height 16
click at [1324, 434] on link "AOG" at bounding box center [1401, 435] width 217 height 25
click at [1354, 373] on span "AOG" at bounding box center [1396, 378] width 181 height 16
click at [1320, 470] on span "Not Set" at bounding box center [1396, 465] width 181 height 16
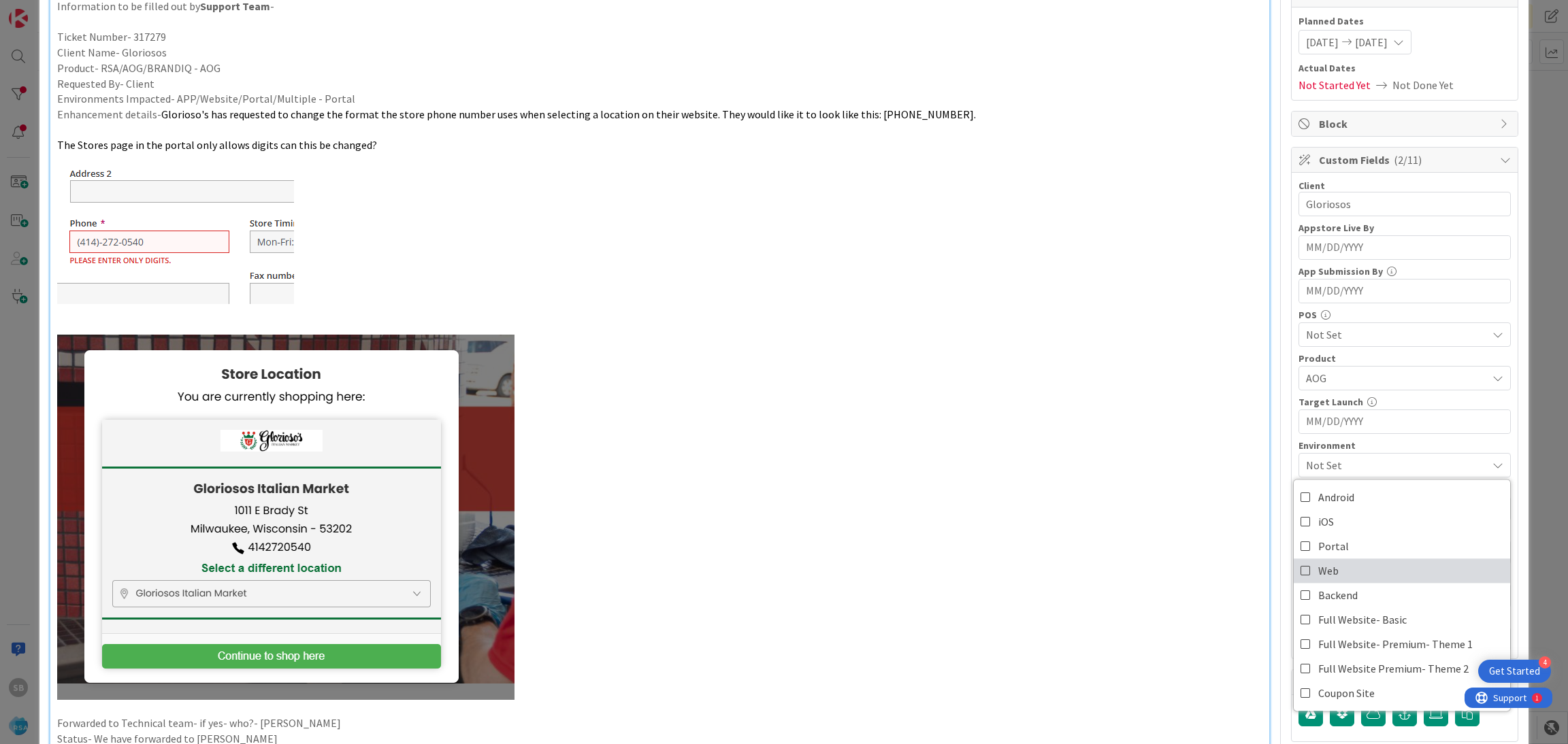
click at [1320, 573] on span "Web" at bounding box center [1328, 571] width 20 height 20
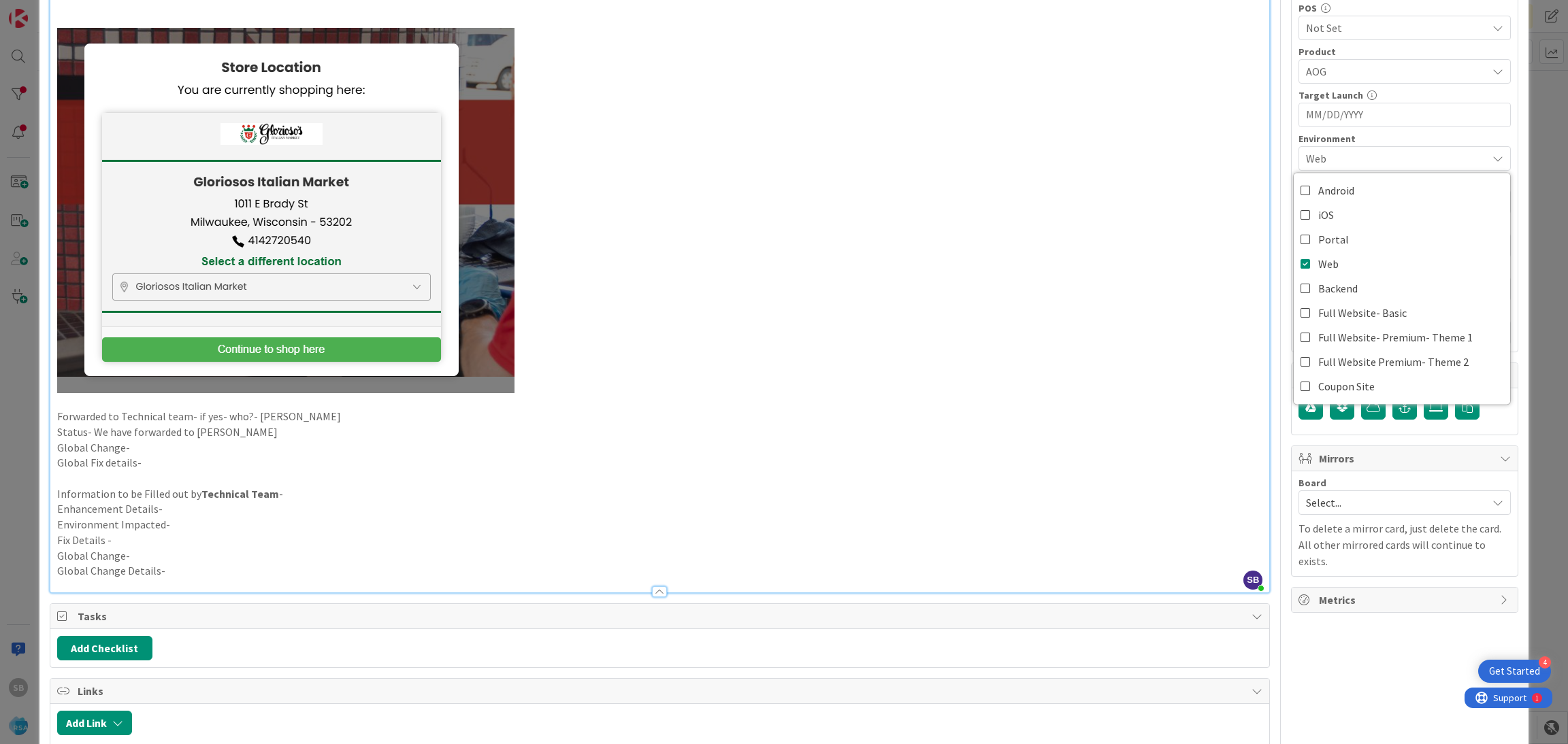
scroll to position [491, 0]
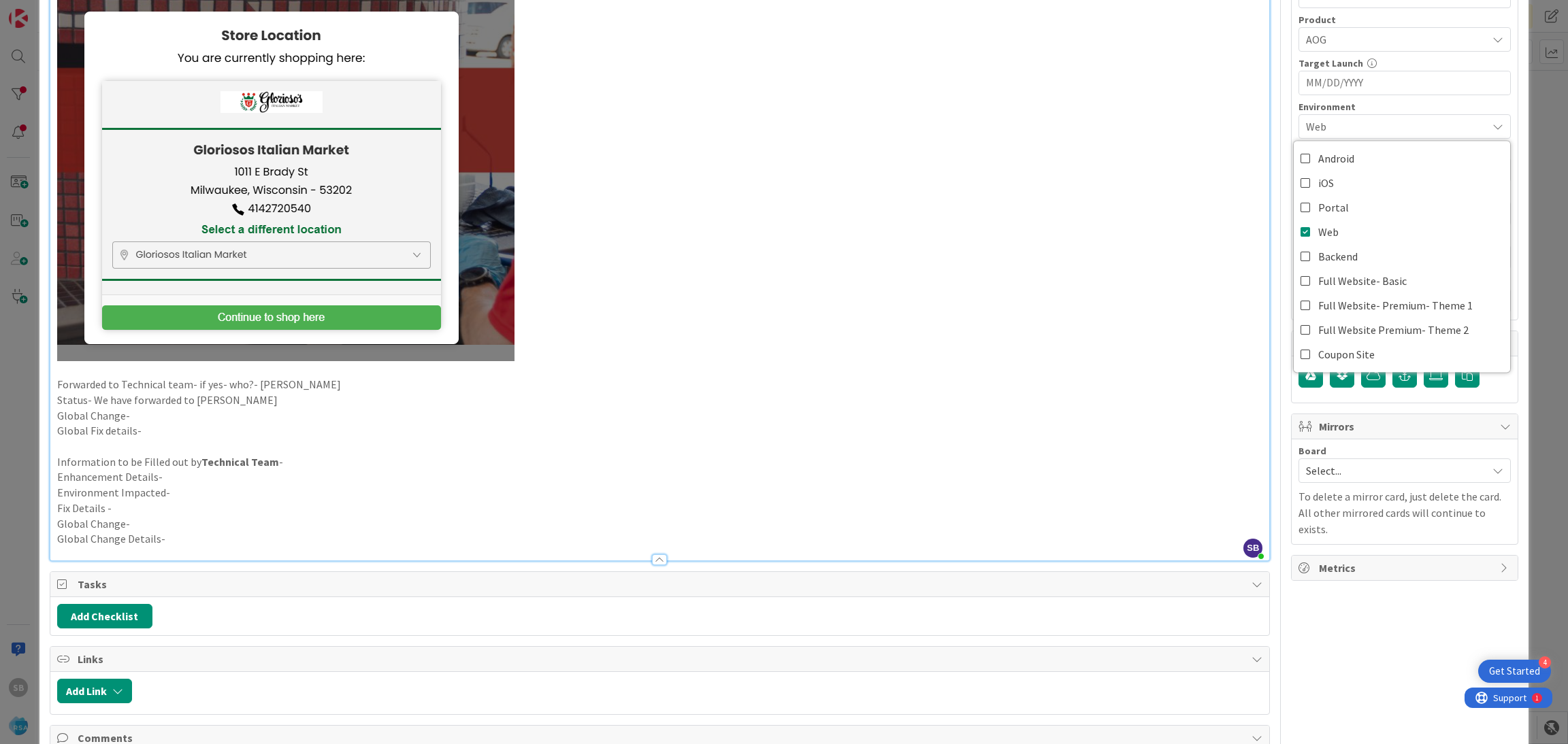
click at [1307, 126] on span "Web" at bounding box center [1396, 126] width 181 height 16
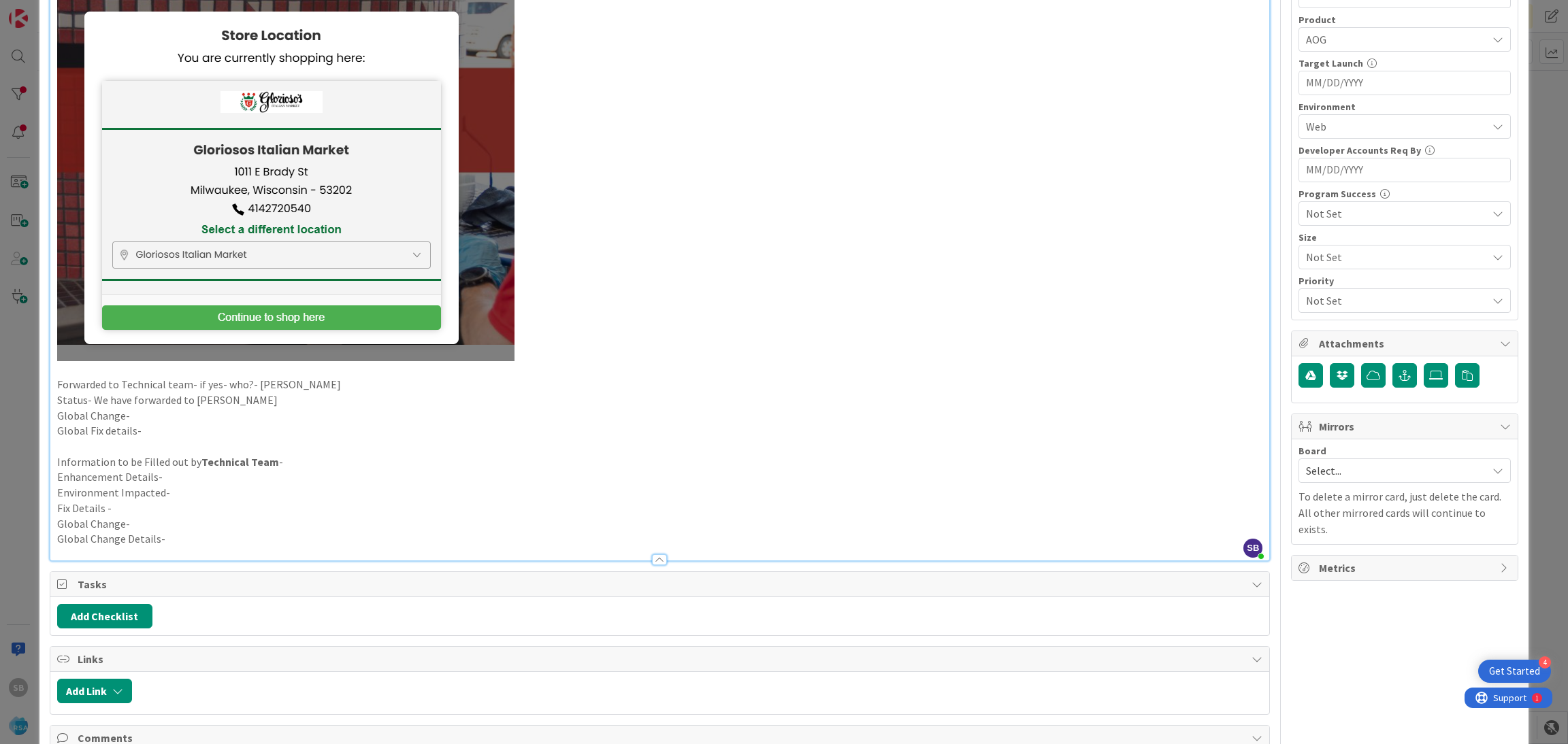
click at [1307, 477] on span "Select..." at bounding box center [1393, 470] width 174 height 19
click at [1324, 569] on span "Software Development" at bounding box center [1413, 559] width 179 height 20
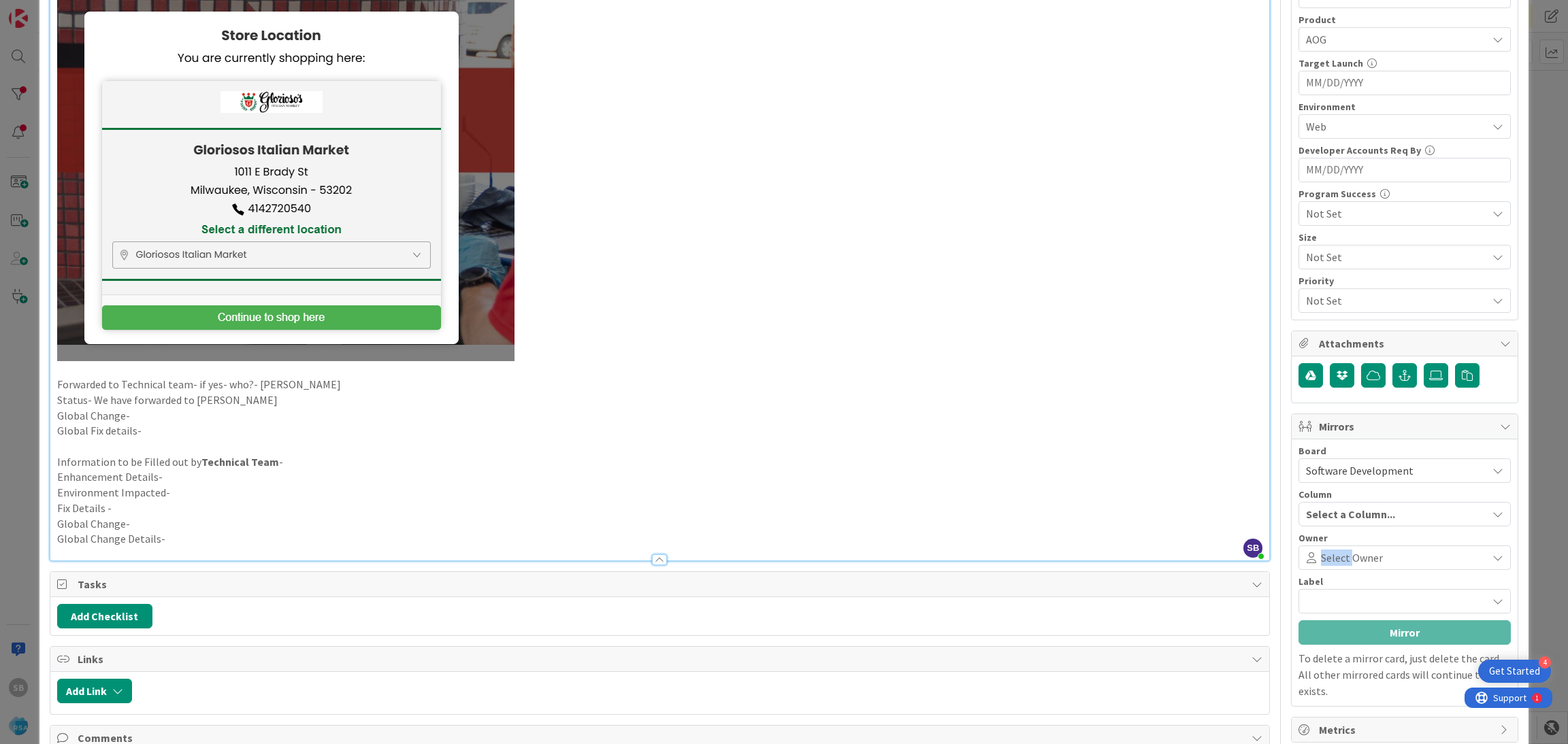
click at [1308, 569] on div "Select Owner" at bounding box center [1404, 557] width 212 height 25
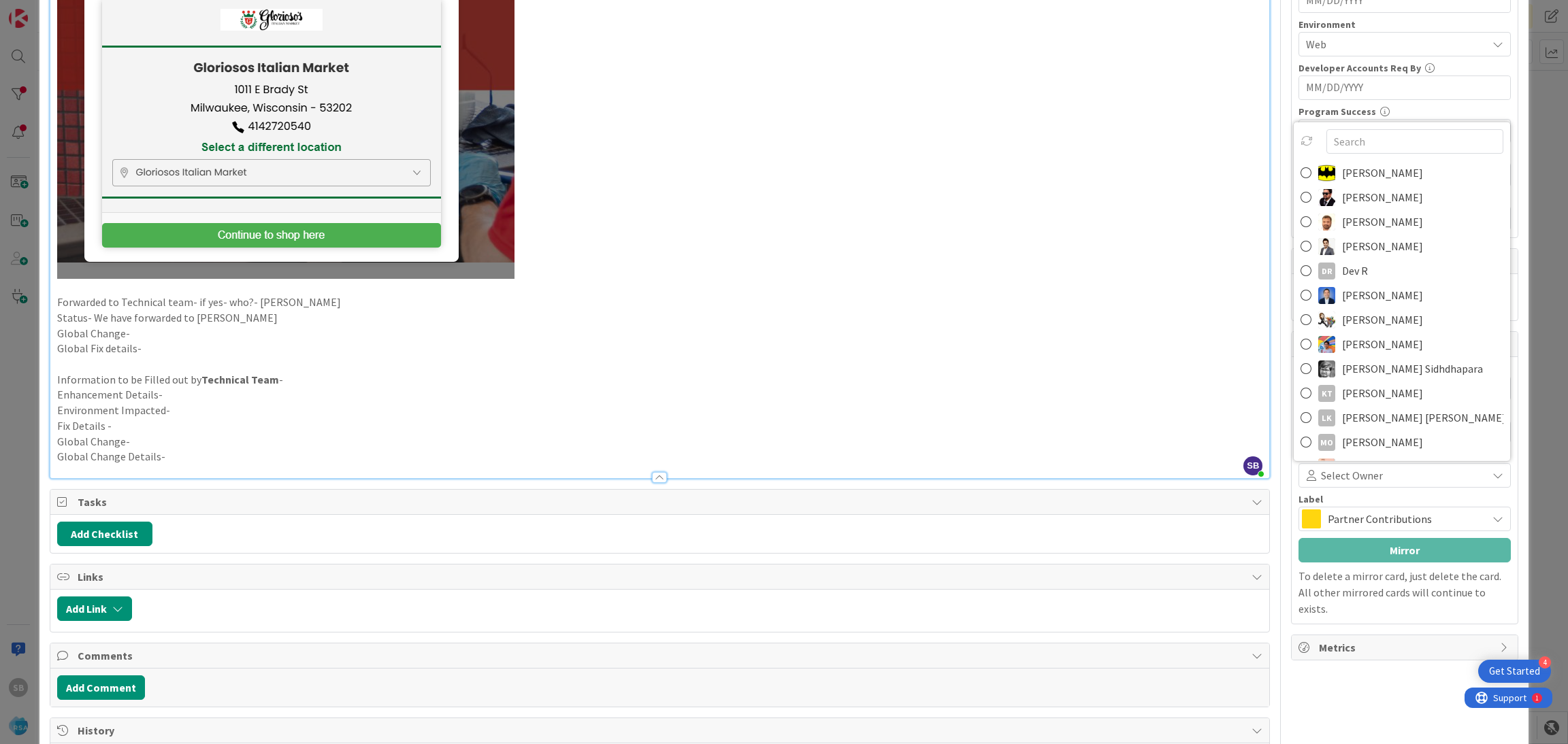
scroll to position [580, 0]
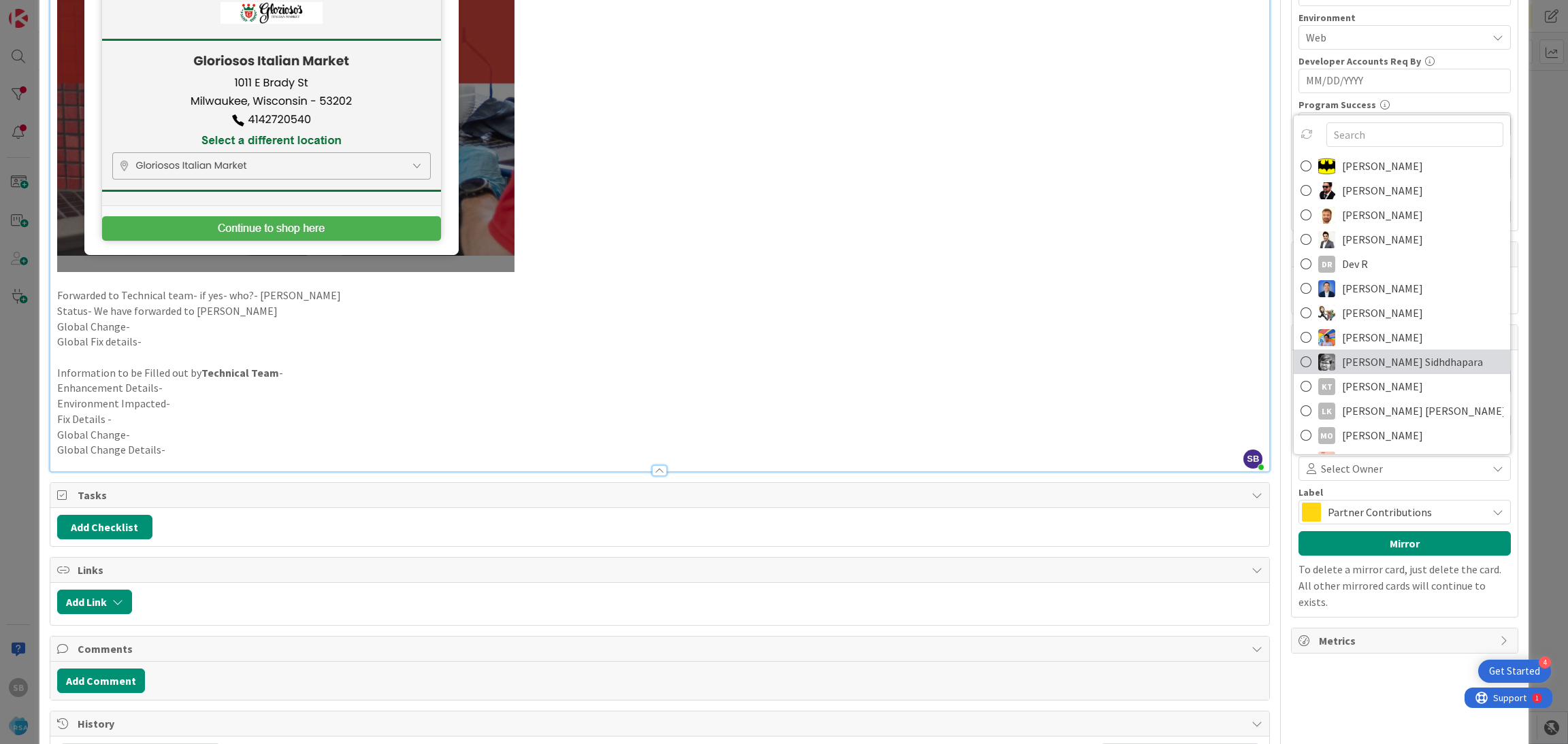
click at [1359, 368] on span "[PERSON_NAME] Sidhdhapara" at bounding box center [1412, 362] width 141 height 20
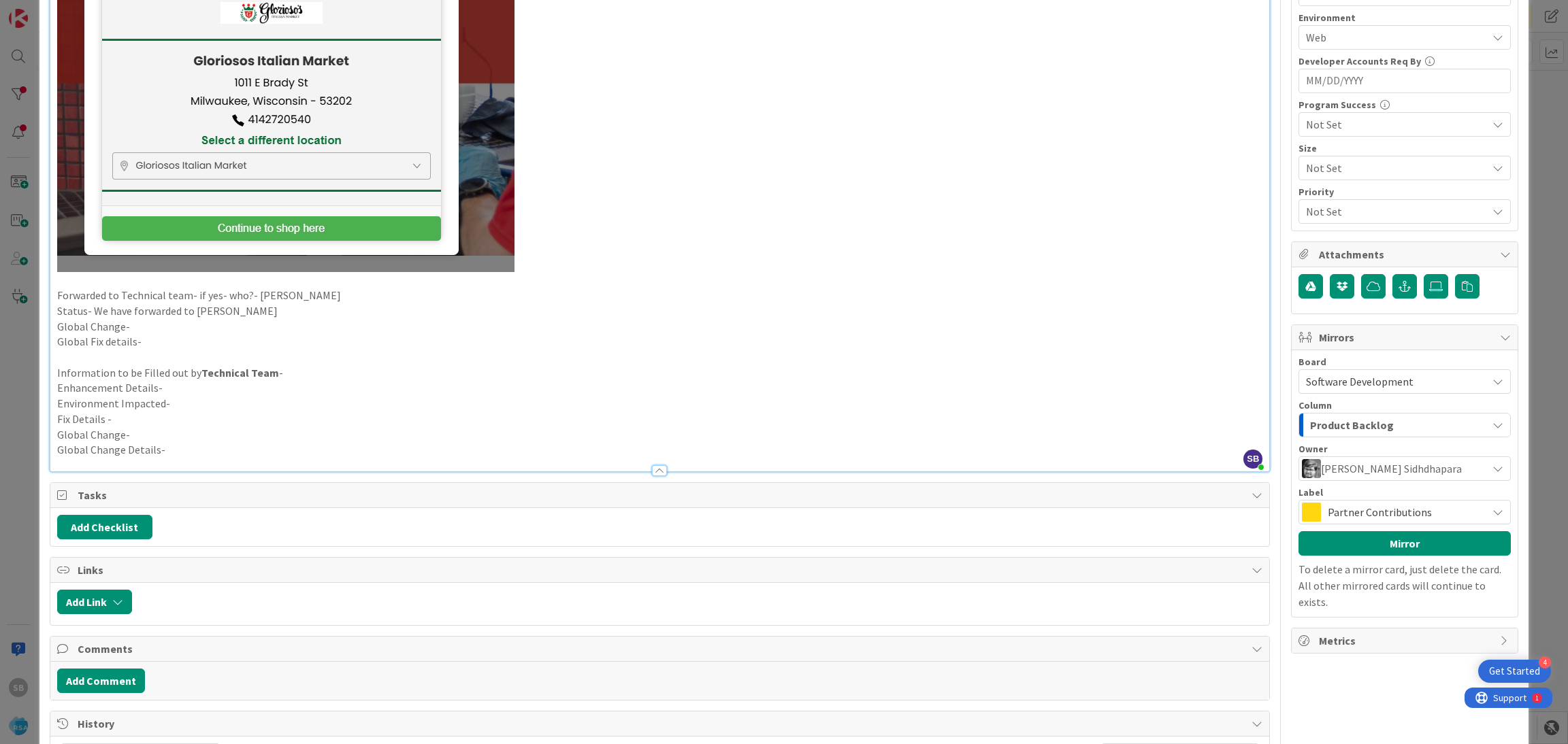
click at [1351, 510] on span "Partner Contributions" at bounding box center [1404, 512] width 152 height 19
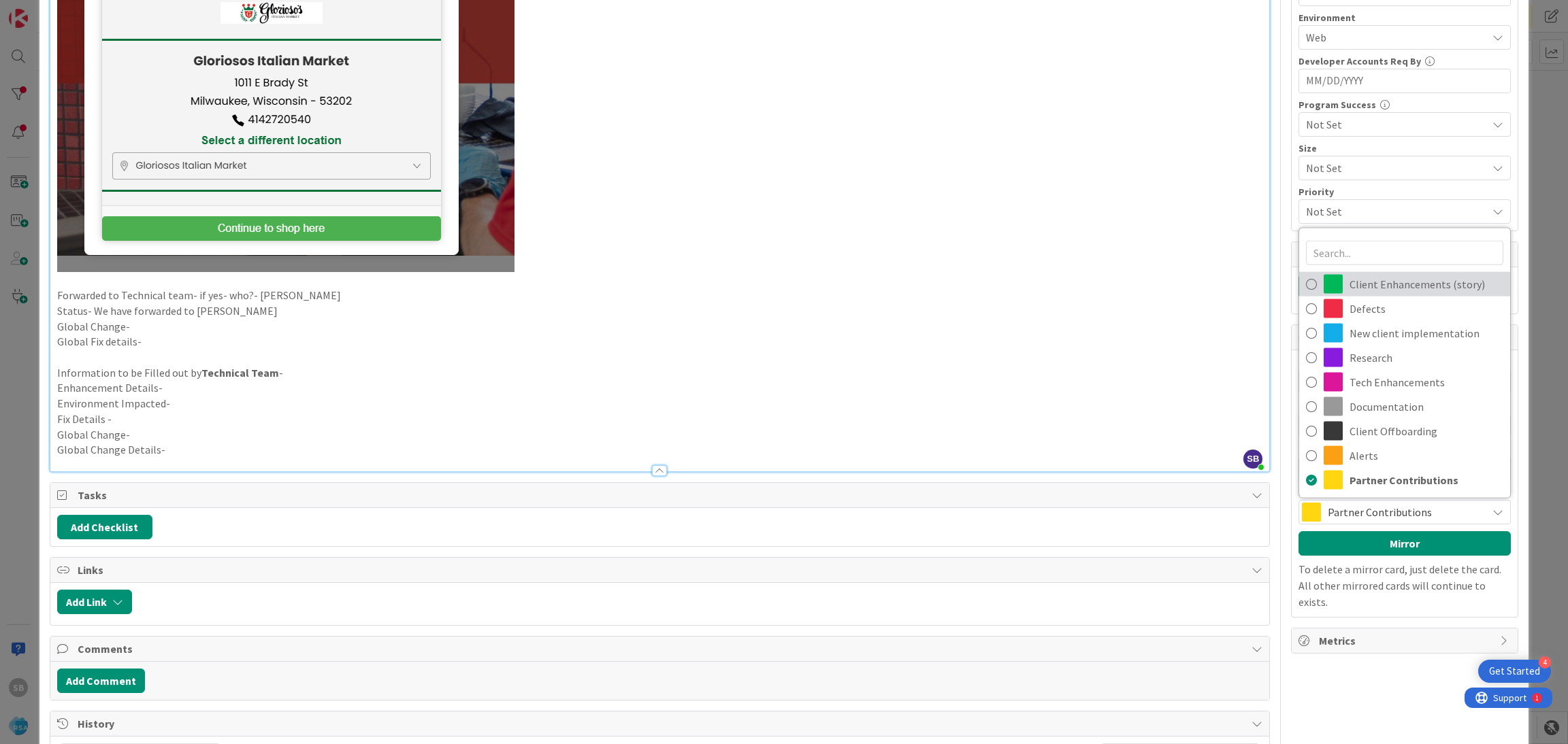
click at [1386, 287] on span "Client Enhancements (story)" at bounding box center [1426, 284] width 154 height 20
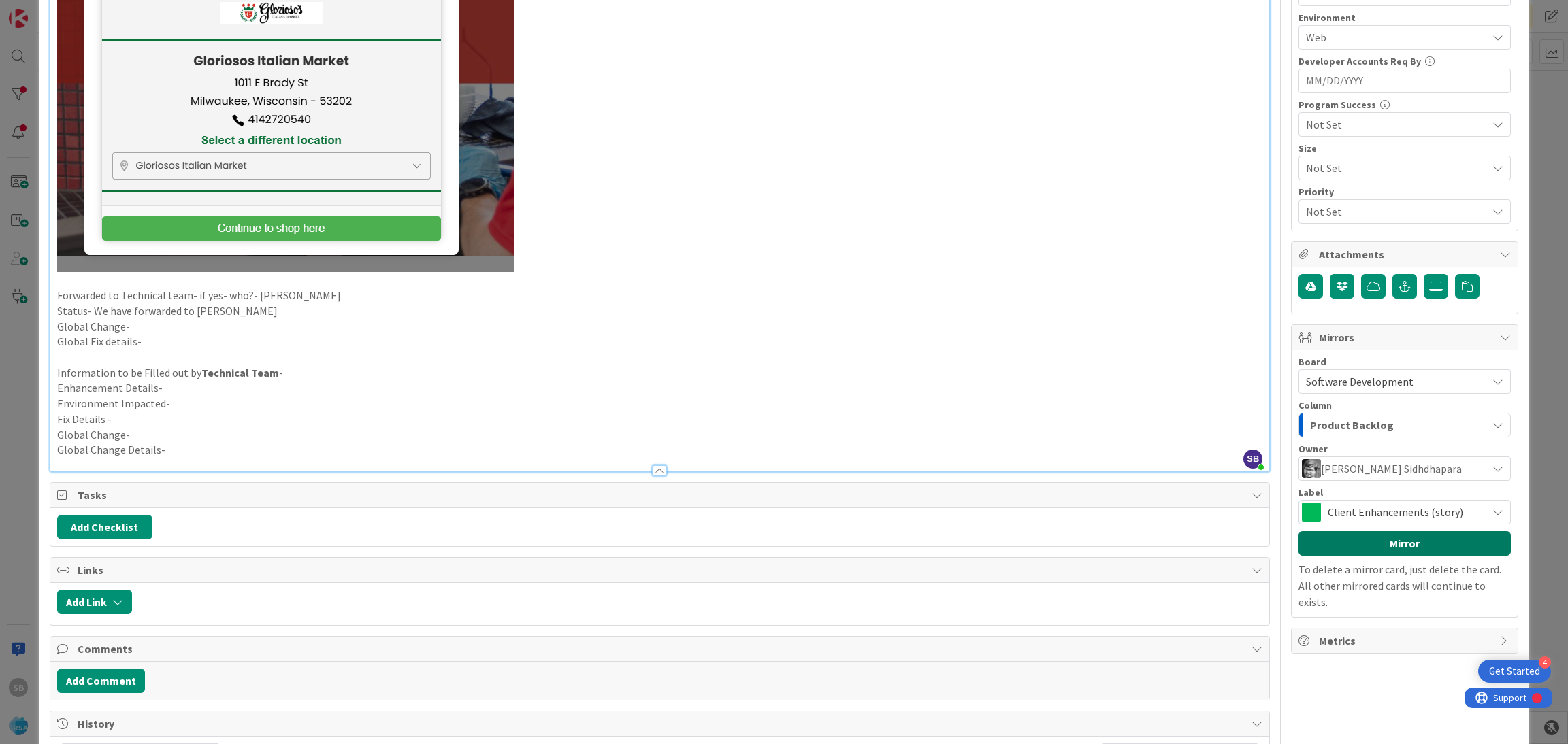
click at [1369, 546] on button "Mirror" at bounding box center [1404, 543] width 212 height 25
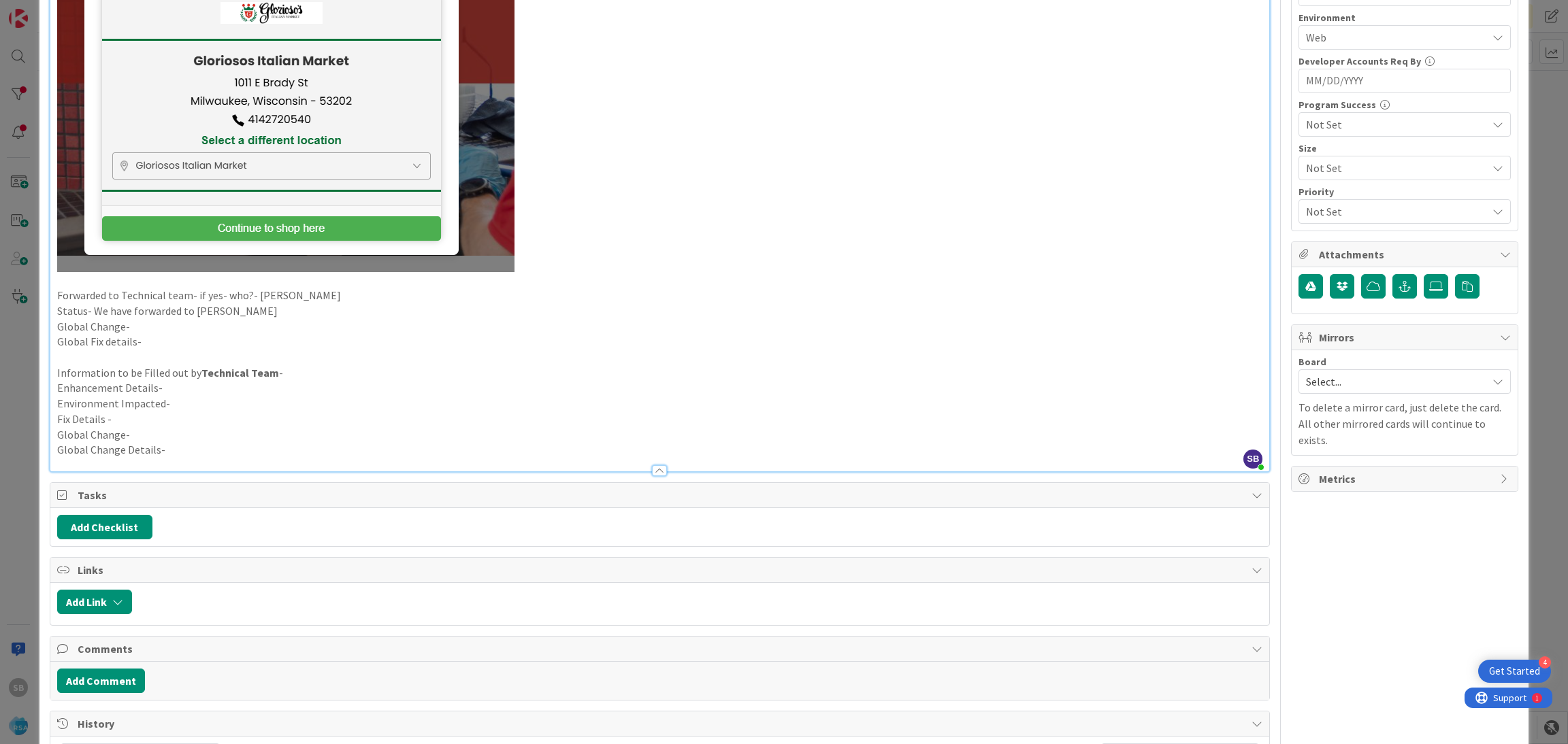
scroll to position [0, 0]
